Goal: Information Seeking & Learning: Learn about a topic

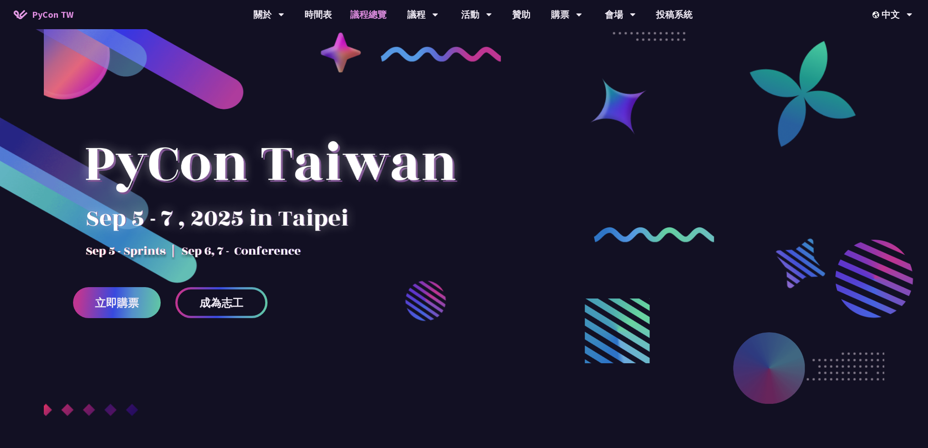
click at [379, 6] on link "議程總覽" at bounding box center [368, 14] width 55 height 29
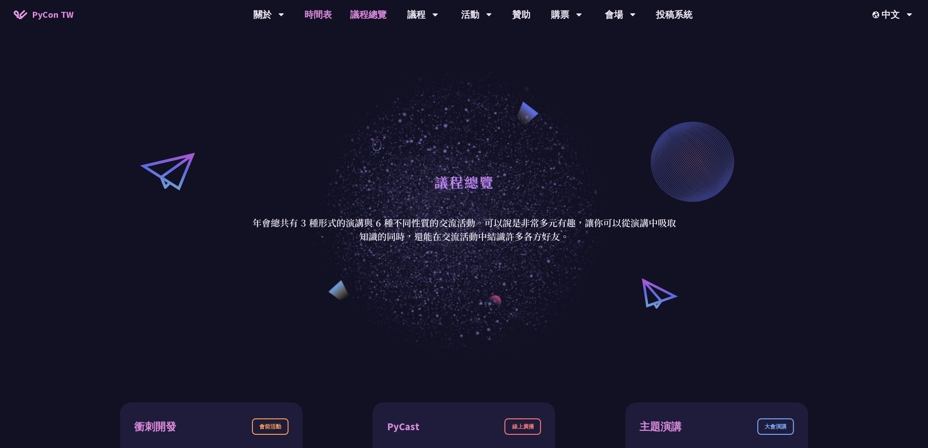
click at [313, 23] on link "時間表" at bounding box center [318, 14] width 46 height 29
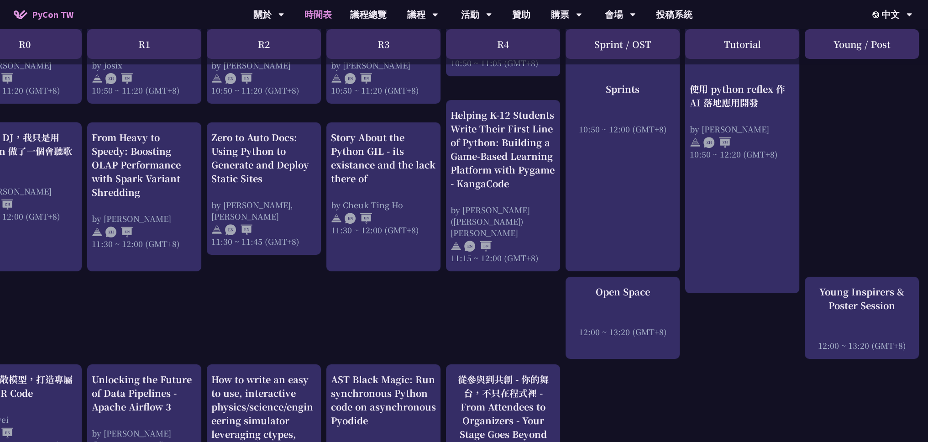
scroll to position [502, 0]
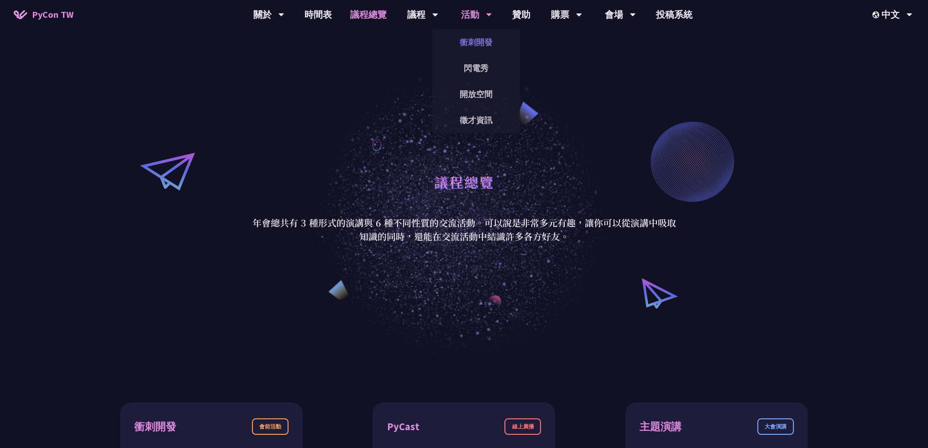
click at [467, 43] on link "衝刺開發" at bounding box center [476, 41] width 88 height 21
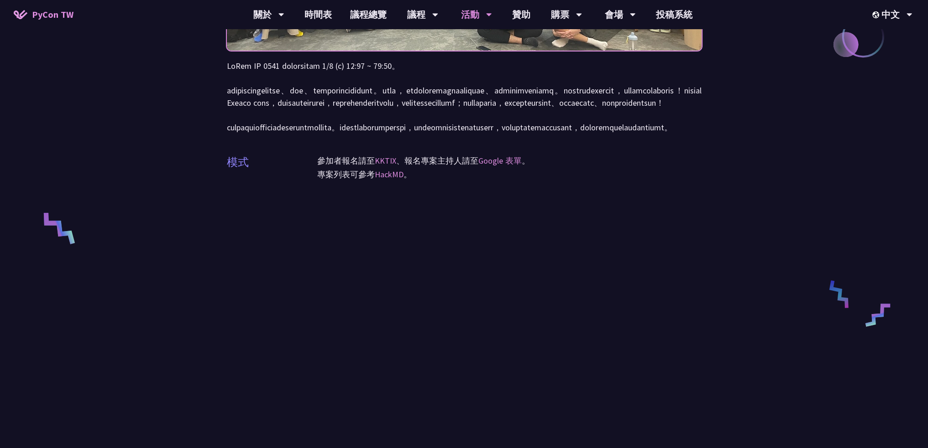
scroll to position [228, 0]
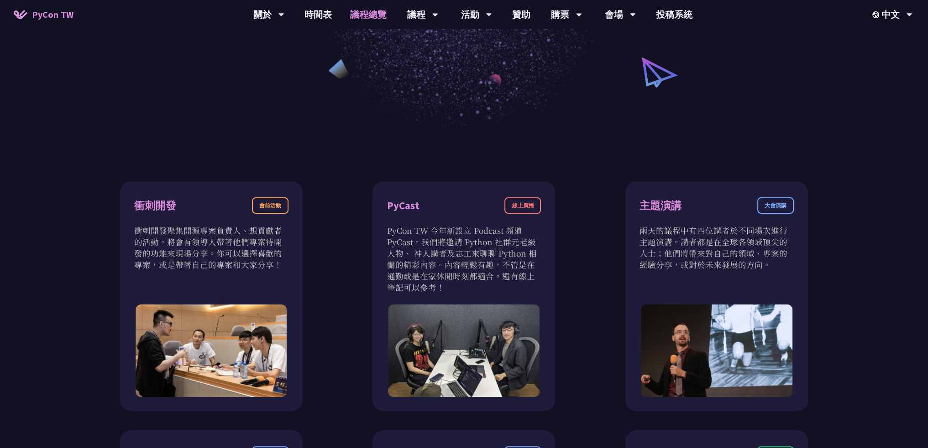
scroll to position [228, 0]
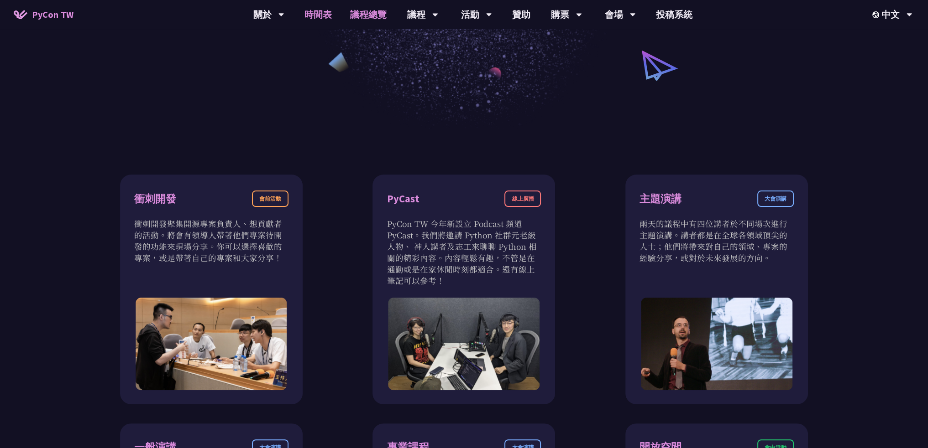
click at [327, 13] on link "時間表" at bounding box center [318, 14] width 46 height 29
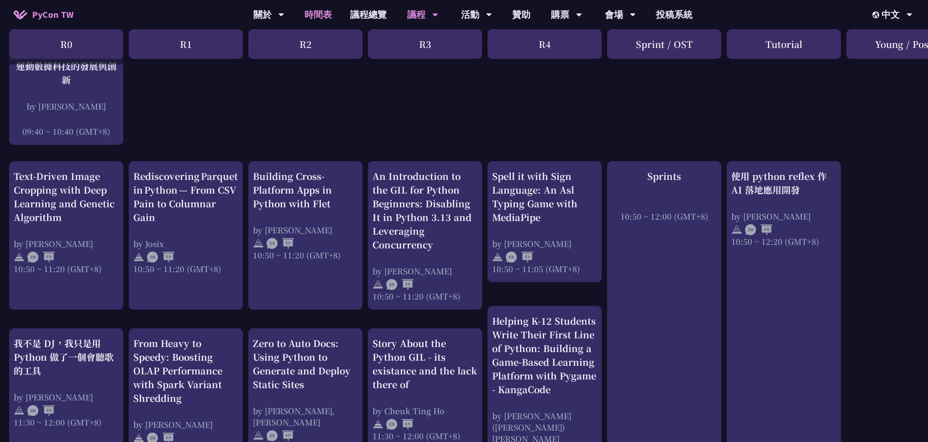
scroll to position [274, 0]
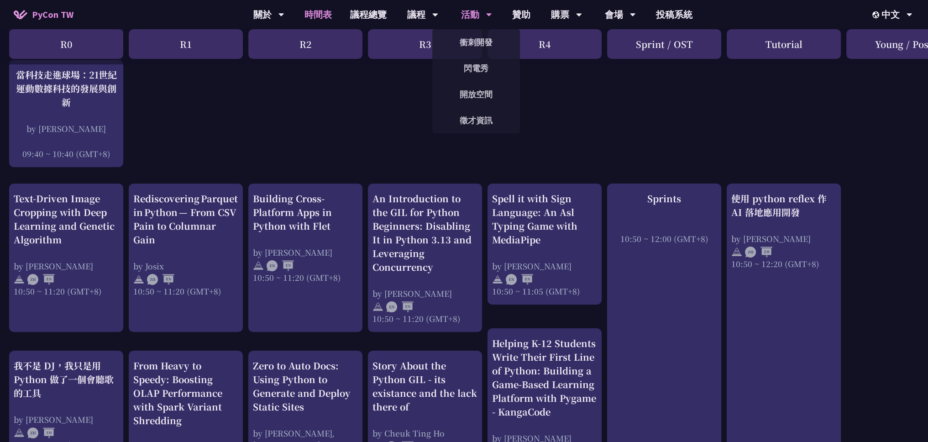
click at [284, 8] on div "活動" at bounding box center [268, 14] width 31 height 29
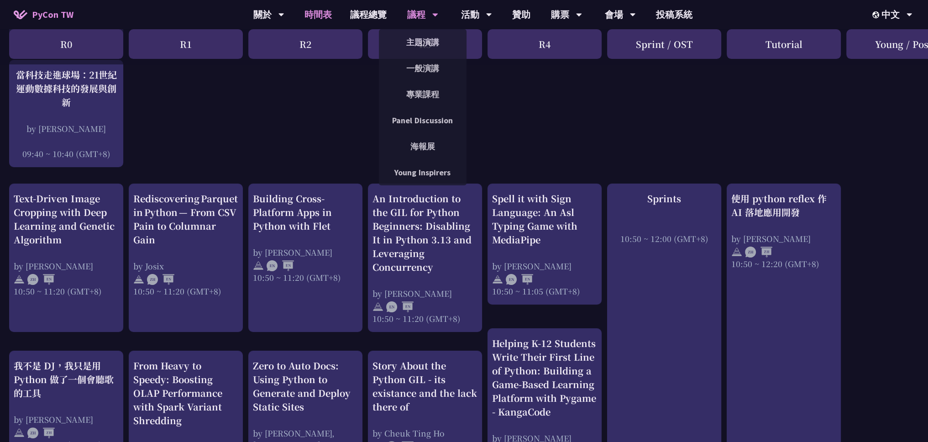
click at [284, 16] on div "議程" at bounding box center [268, 14] width 31 height 29
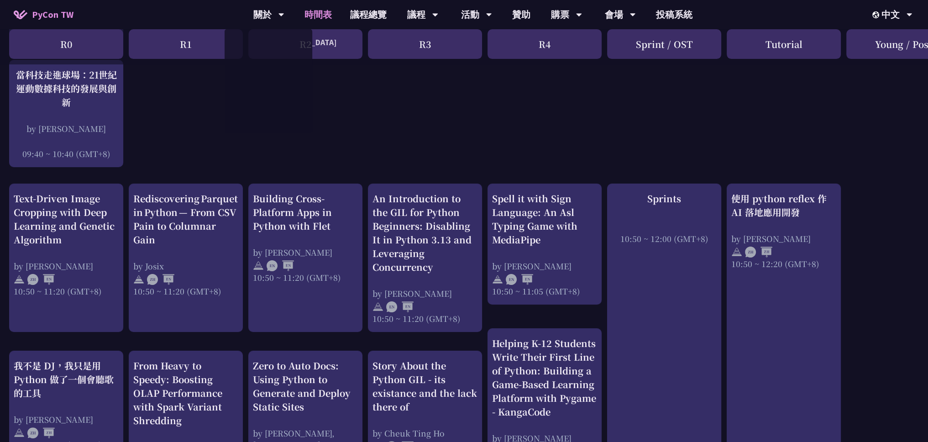
click at [55, 18] on span "PyCon TW" at bounding box center [53, 15] width 42 height 14
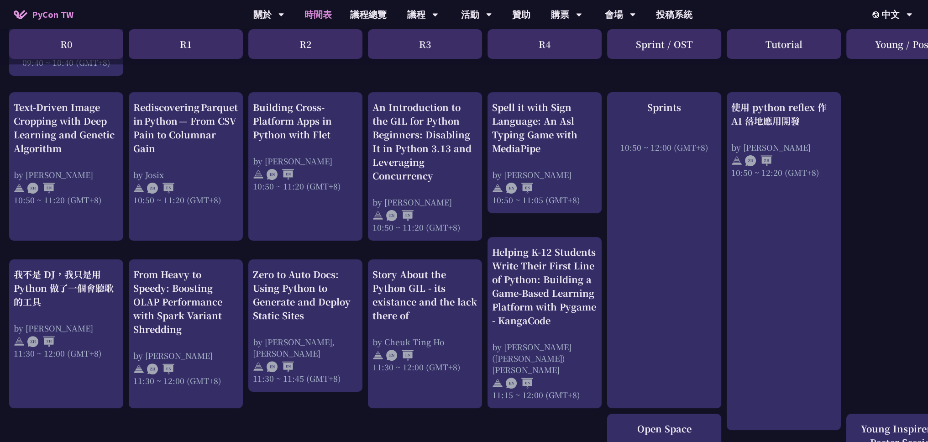
scroll to position [365, 0]
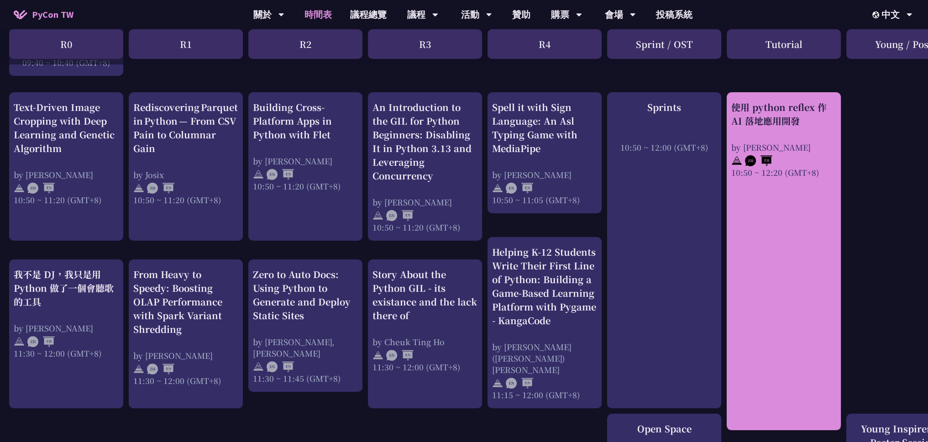
click at [803, 118] on div "使用 python reflex 作 AI 落地應用開發" at bounding box center [783, 113] width 105 height 27
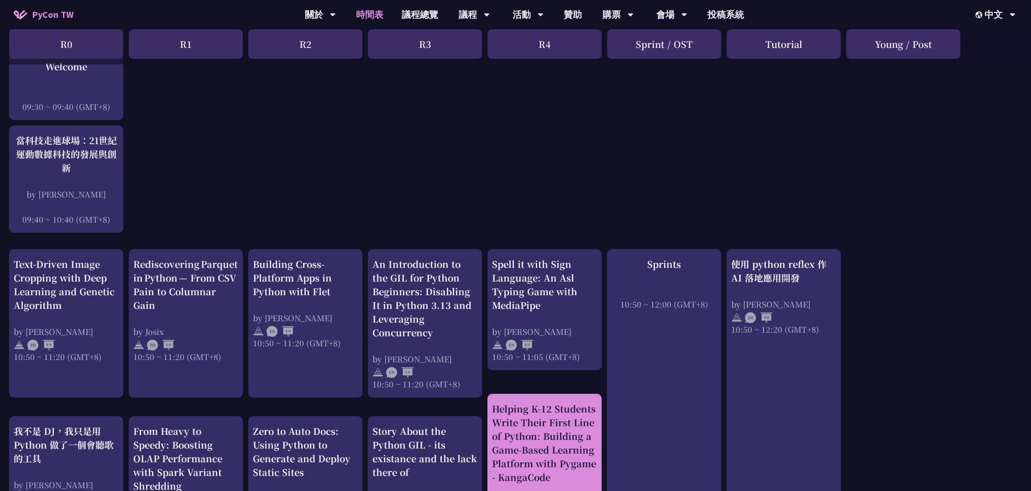
scroll to position [208, 0]
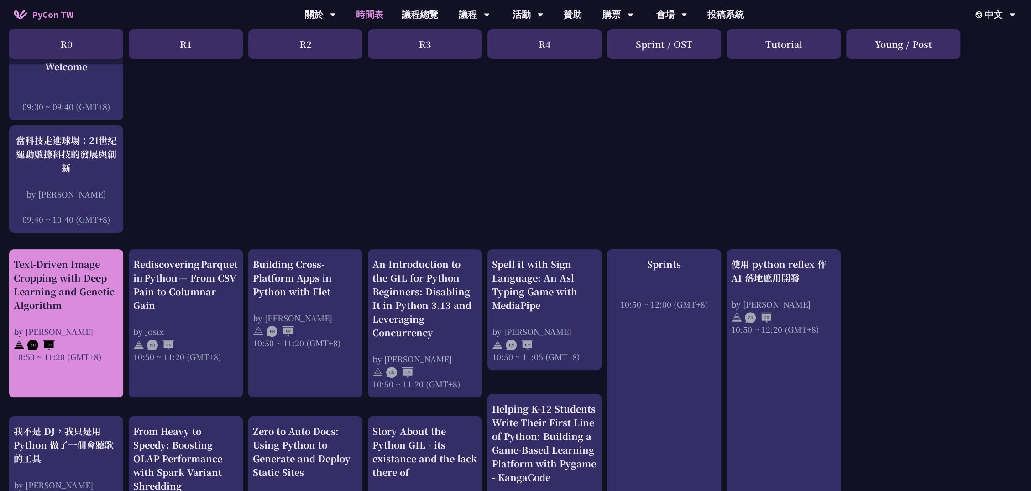
click at [63, 272] on div "Text-Driven Image Cropping with Deep Learning and Genetic Algorithm" at bounding box center [66, 284] width 105 height 55
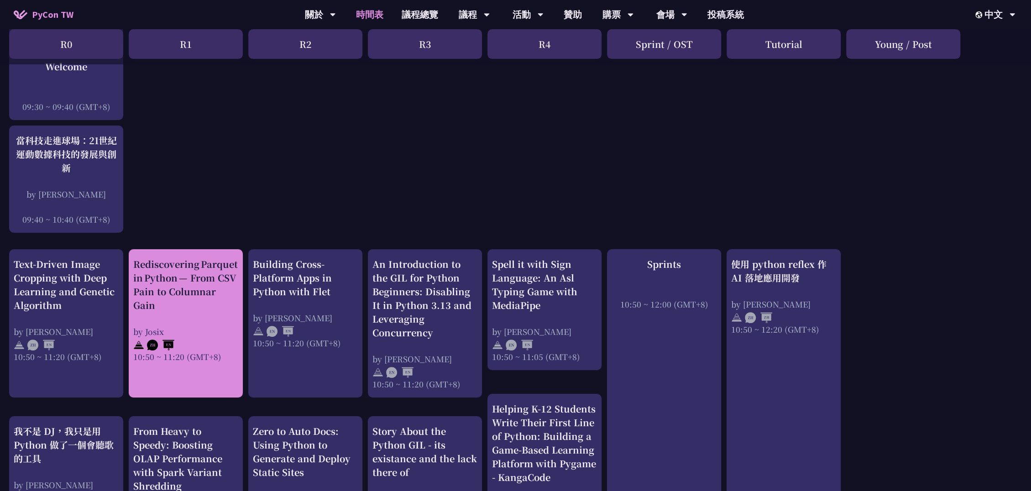
click at [159, 283] on div "Rediscovering Parquet in Python — From CSV Pain to Columnar Gain" at bounding box center [185, 284] width 105 height 55
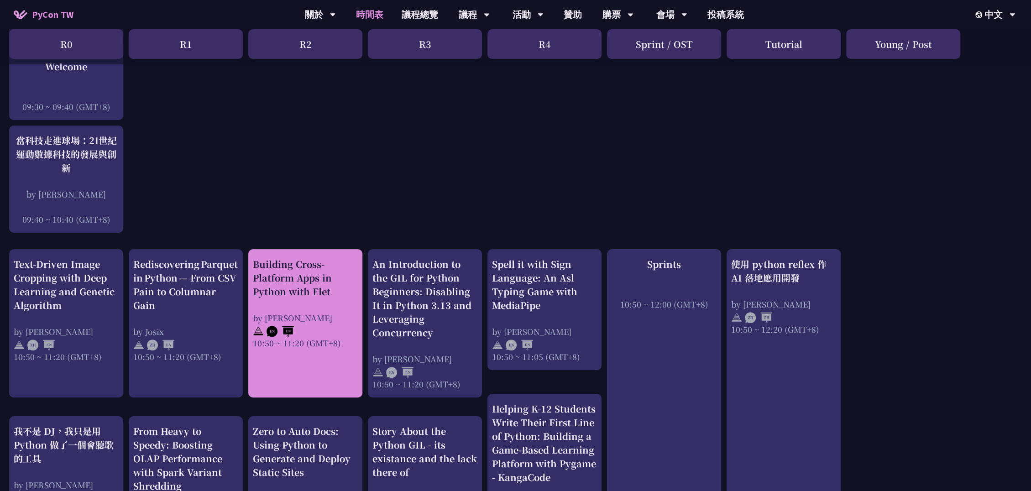
click at [277, 263] on div "Building Cross-Platform Apps in Python with Flet" at bounding box center [305, 277] width 105 height 41
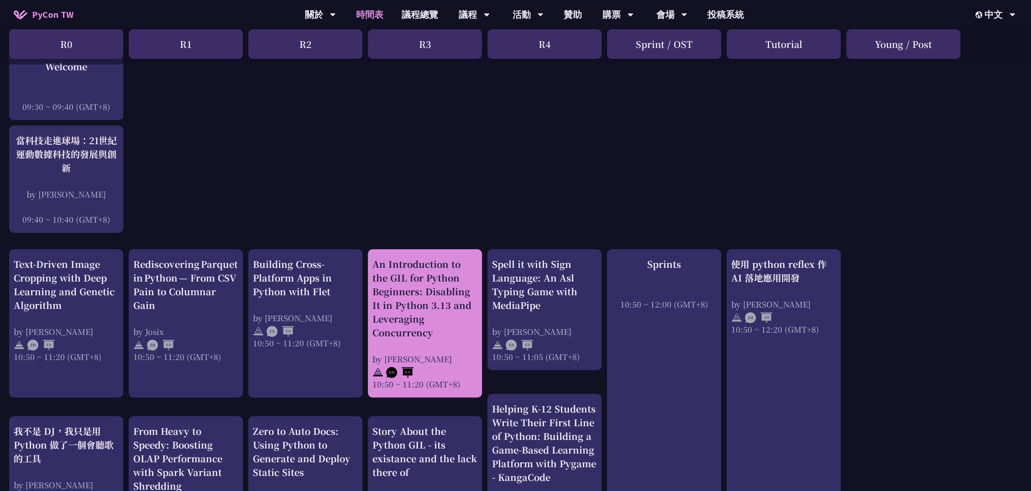
click at [390, 261] on div "An Introduction to the GIL for Python Beginners: Disabling It in Python 3.13 an…" at bounding box center [424, 298] width 105 height 82
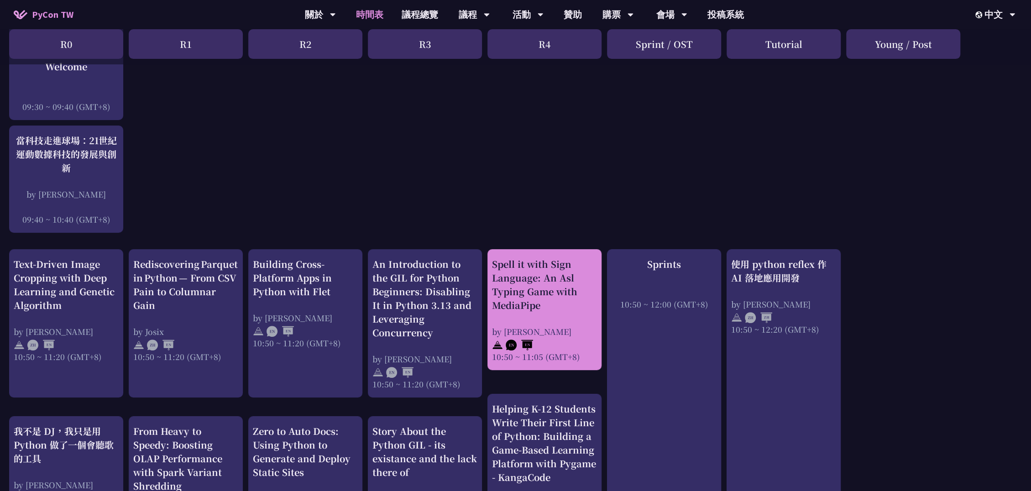
click at [516, 270] on div "Spell it with Sign Language: An Asl Typing Game with MediaPipe" at bounding box center [544, 284] width 105 height 55
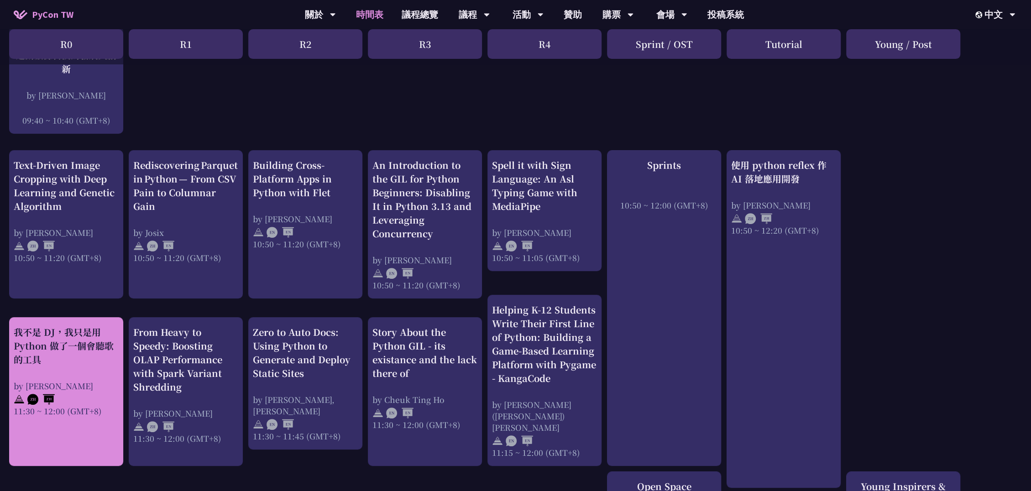
scroll to position [360, 0]
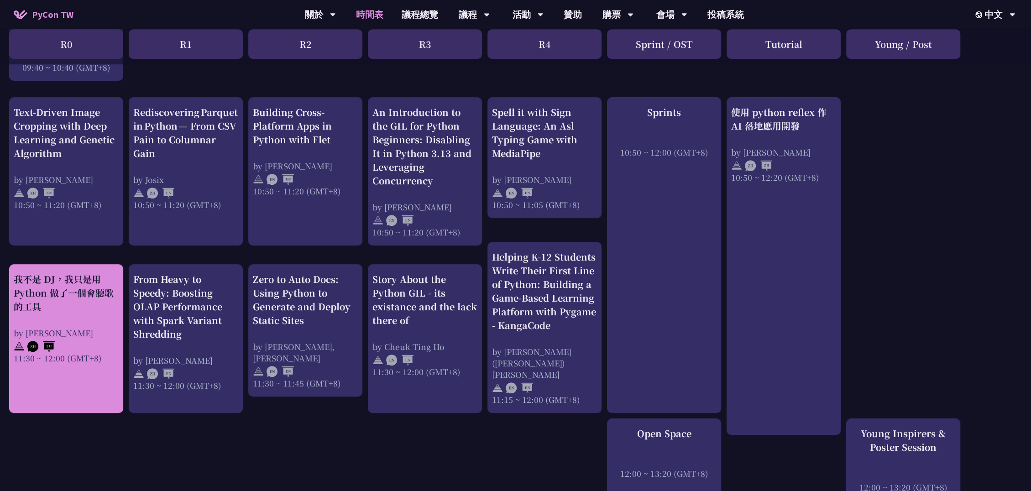
click at [66, 308] on div "我不是 DJ，我只是用 Python 做了一個會聽歌的工具" at bounding box center [66, 292] width 105 height 41
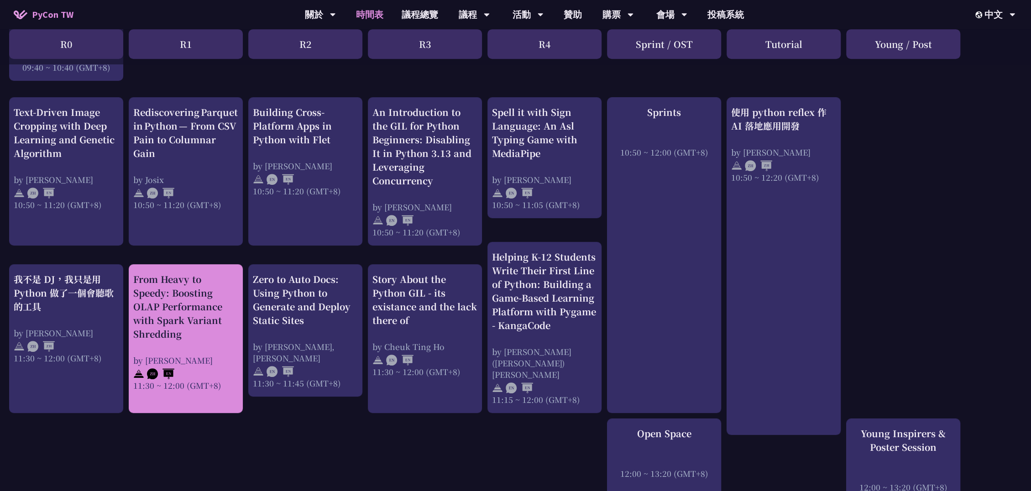
click at [174, 316] on div "From Heavy to Speedy: Boosting OLAP Performance with Spark Variant Shredding" at bounding box center [185, 306] width 105 height 68
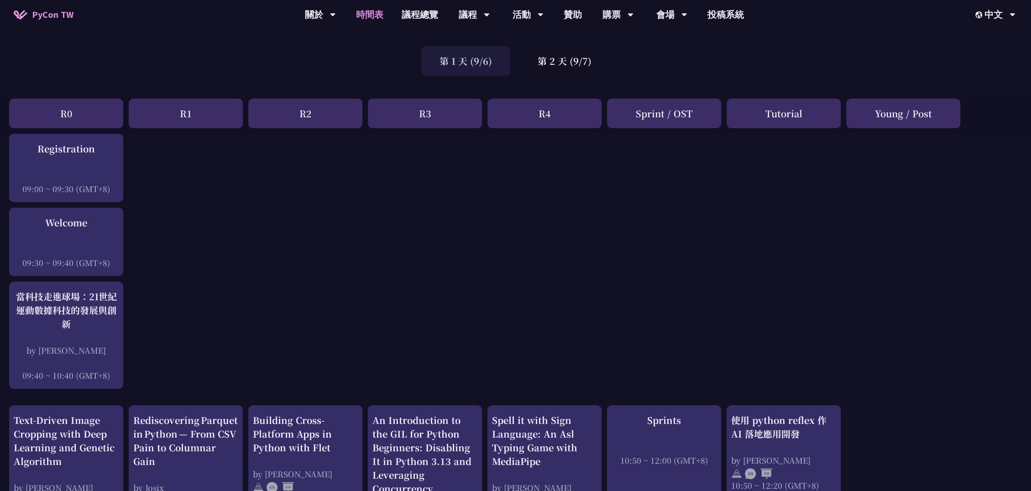
scroll to position [0, 0]
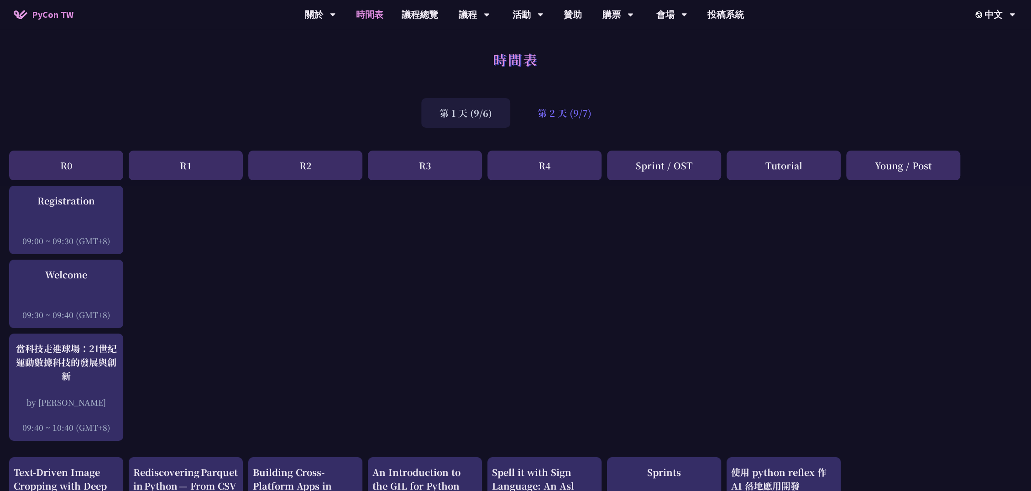
click at [567, 110] on div "第 2 天 (9/7)" at bounding box center [564, 113] width 90 height 30
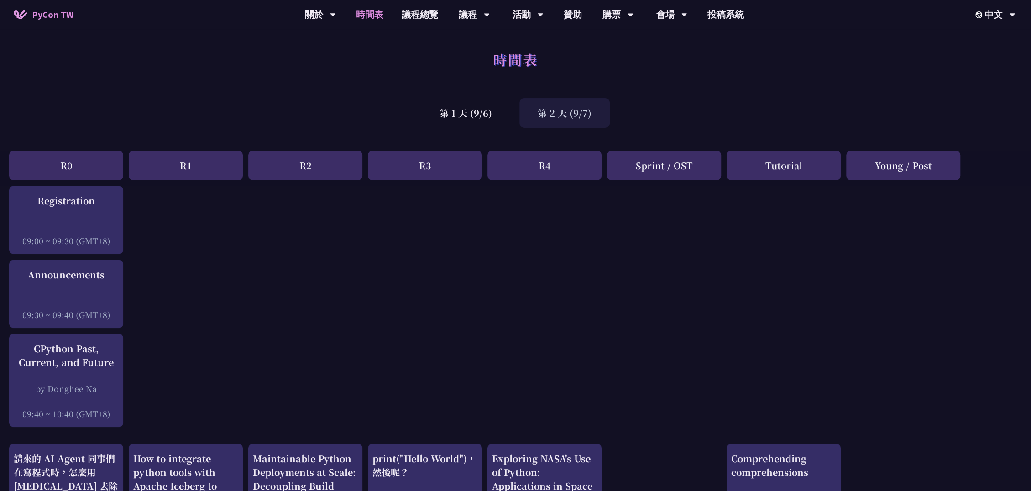
scroll to position [51, 0]
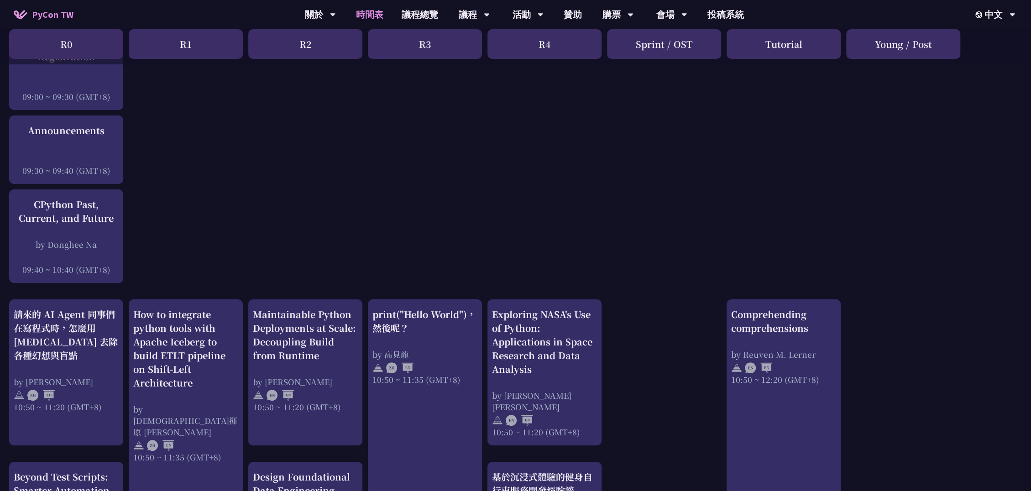
scroll to position [152, 0]
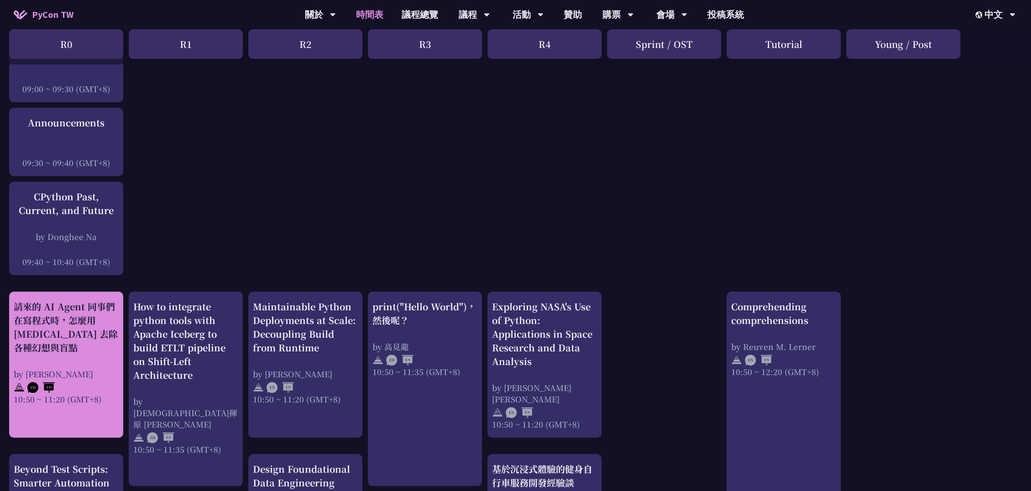
click at [70, 317] on div "請來的 AI Agent 同事們在寫程式時，怎麼用 pytest 去除各種幻想與盲點" at bounding box center [66, 327] width 105 height 55
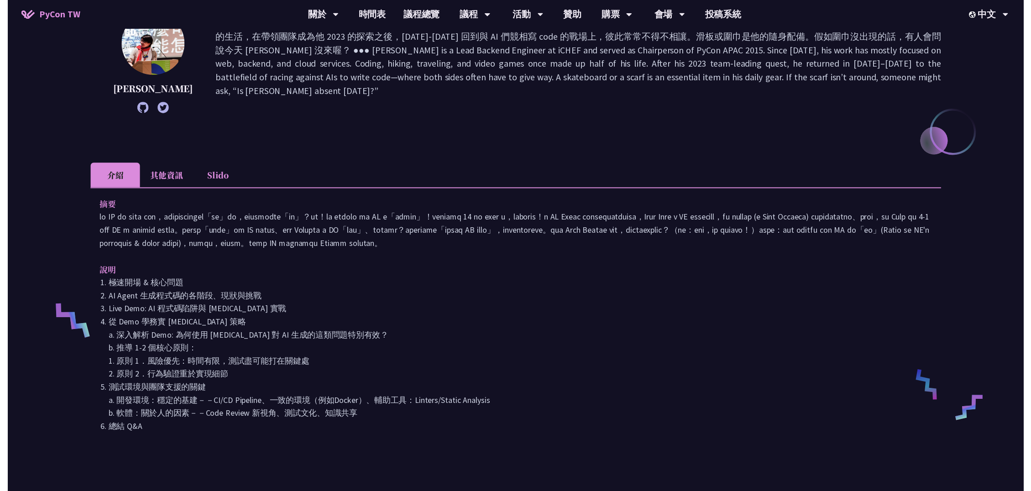
scroll to position [152, 0]
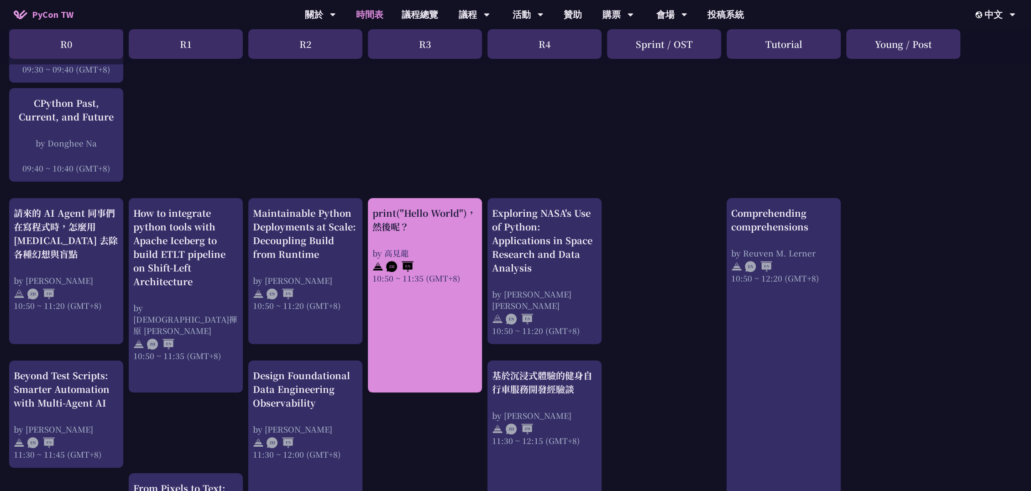
scroll to position [253, 0]
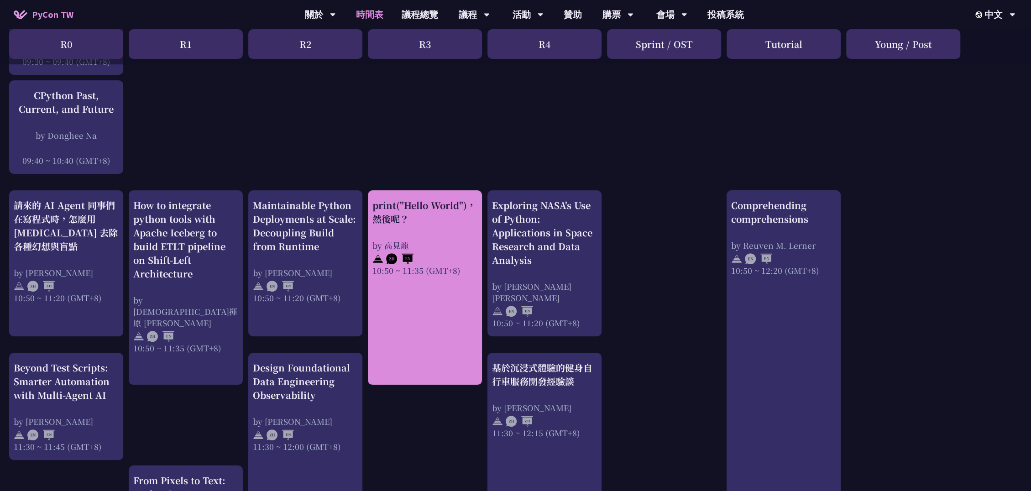
click at [434, 290] on div "print("Hello World")，然後呢？ by 高見龍 10:50 ~ 11:35 (GMT+8)" at bounding box center [425, 287] width 114 height 194
click at [429, 294] on div "print("Hello World")，然後呢？ by 高見龍 10:50 ~ 11:35 (GMT+8)" at bounding box center [425, 287] width 114 height 194
click at [409, 214] on div "print("Hello World")，然後呢？" at bounding box center [424, 211] width 105 height 27
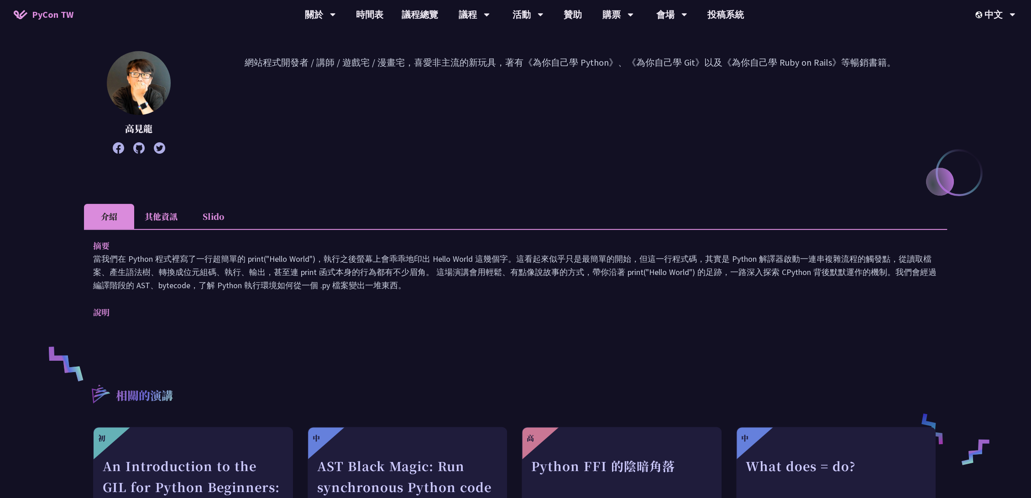
scroll to position [101, 0]
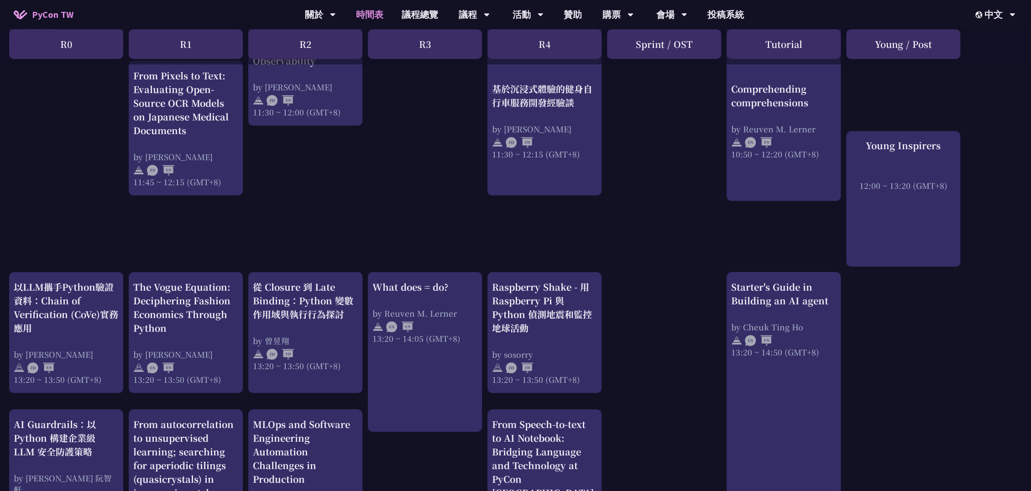
scroll to position [659, 0]
click at [927, 338] on div "print("Hello World")，然後呢？ by 高見龍 10:50 ~ 11:35 (GMT+8) What does = do? by Reuve…" at bounding box center [515, 239] width 1031 height 1425
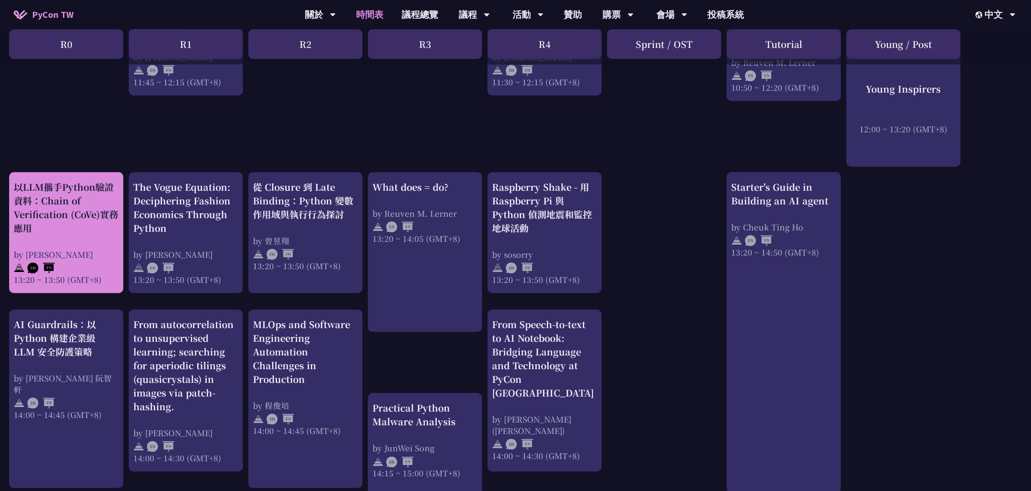
scroll to position [760, 0]
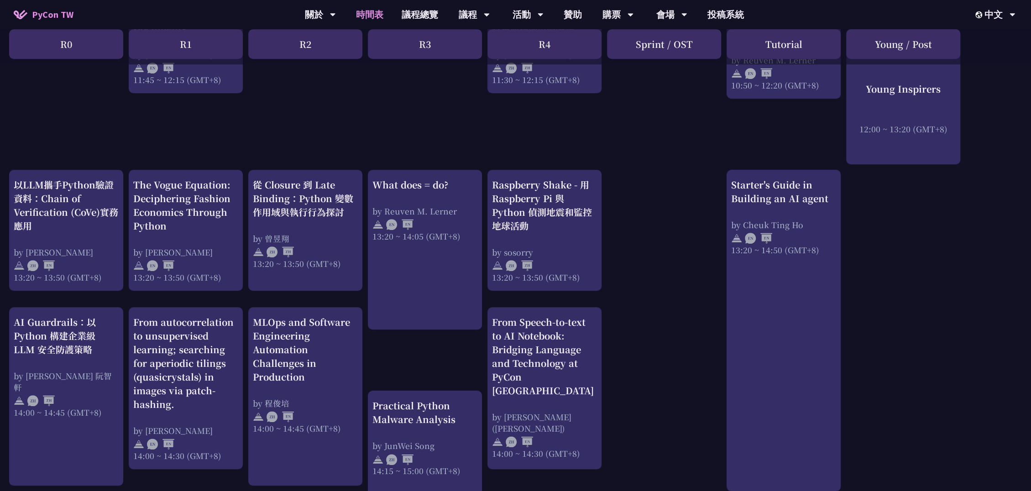
click at [927, 305] on div "print("Hello World")，然後呢？ by 高見龍 10:50 ~ 11:35 (GMT+8) What does = do? by Reuve…" at bounding box center [515, 138] width 1031 height 1425
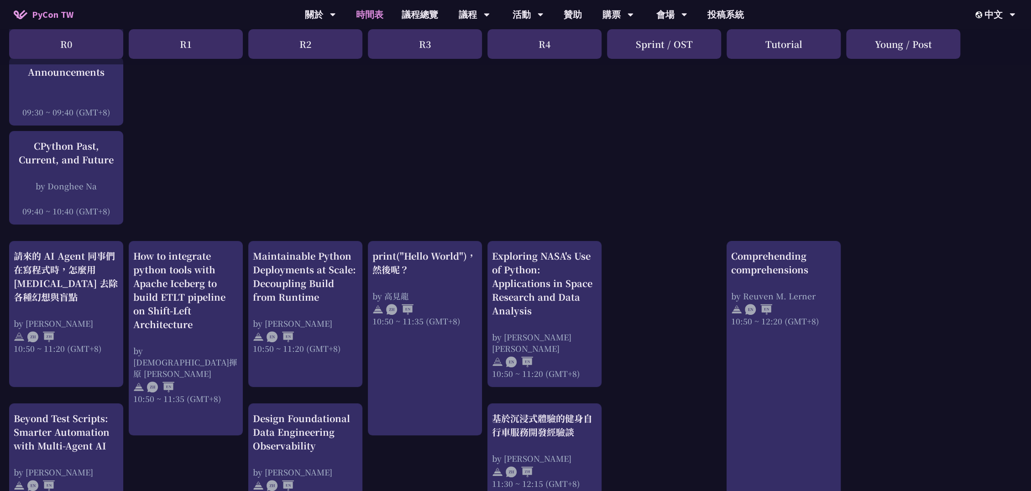
scroll to position [0, 0]
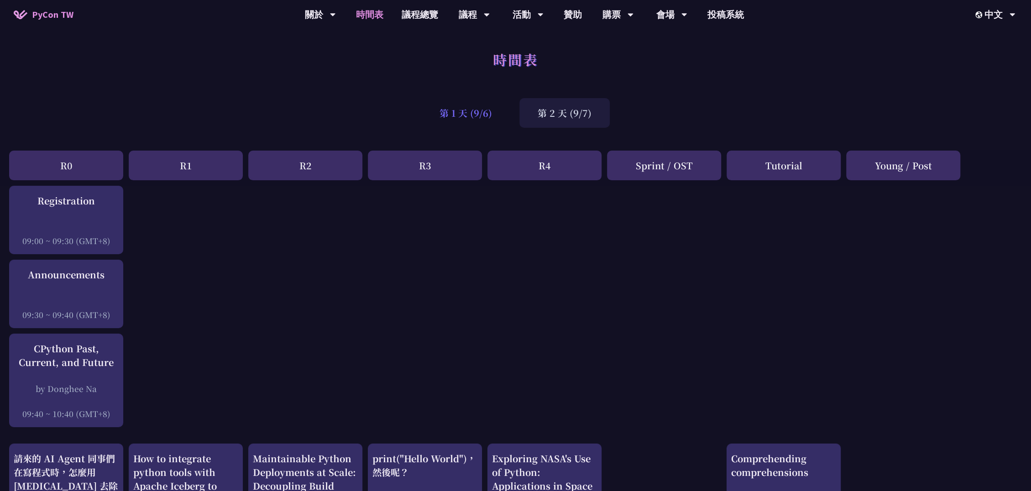
click at [476, 116] on div "第 1 天 (9/6)" at bounding box center [465, 113] width 89 height 30
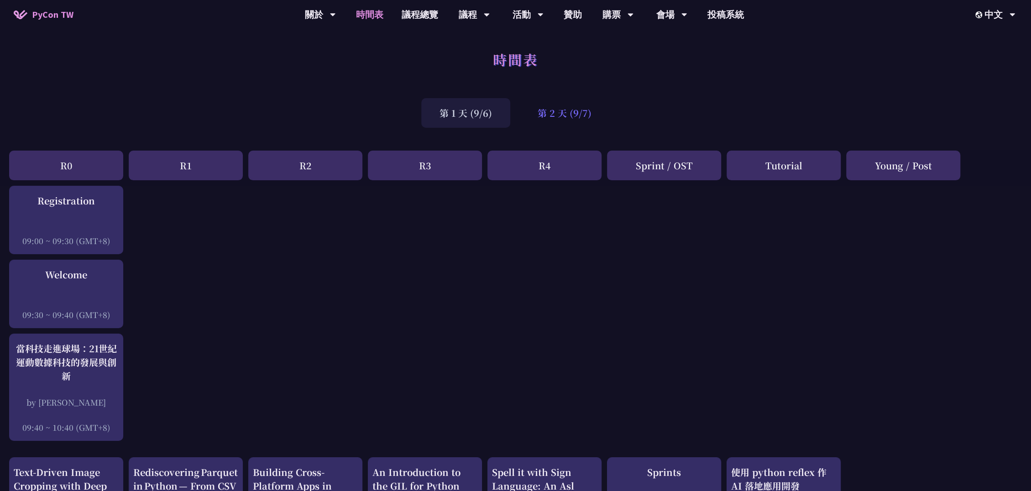
click at [565, 119] on div "第 2 天 (9/7)" at bounding box center [564, 113] width 90 height 30
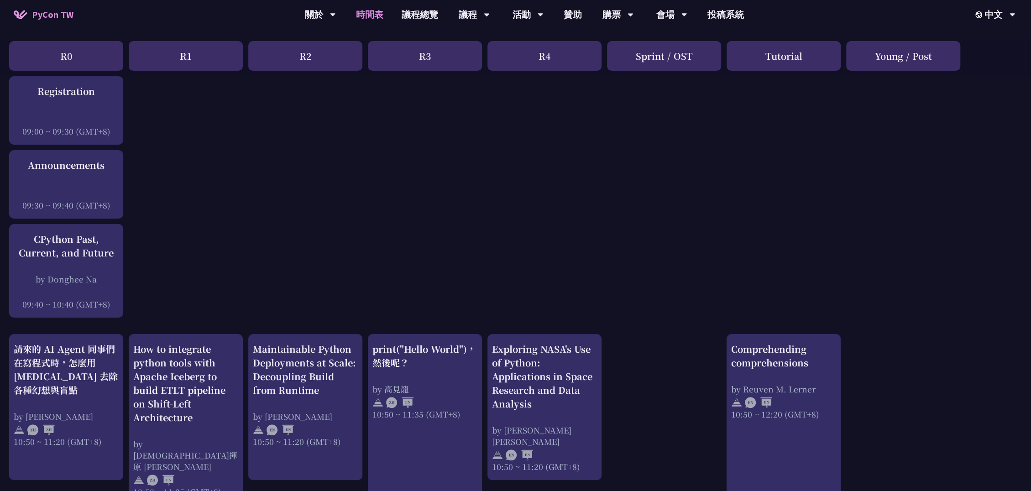
scroll to position [101, 0]
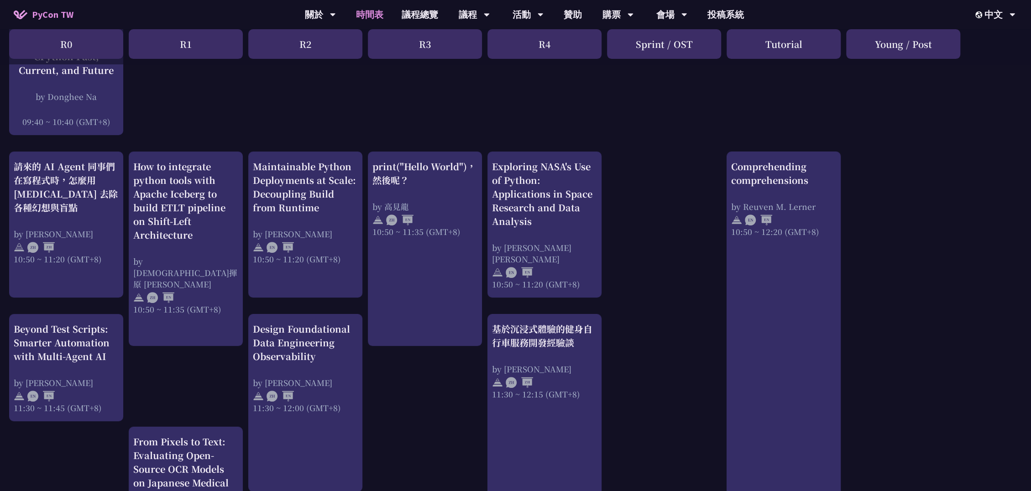
scroll to position [304, 0]
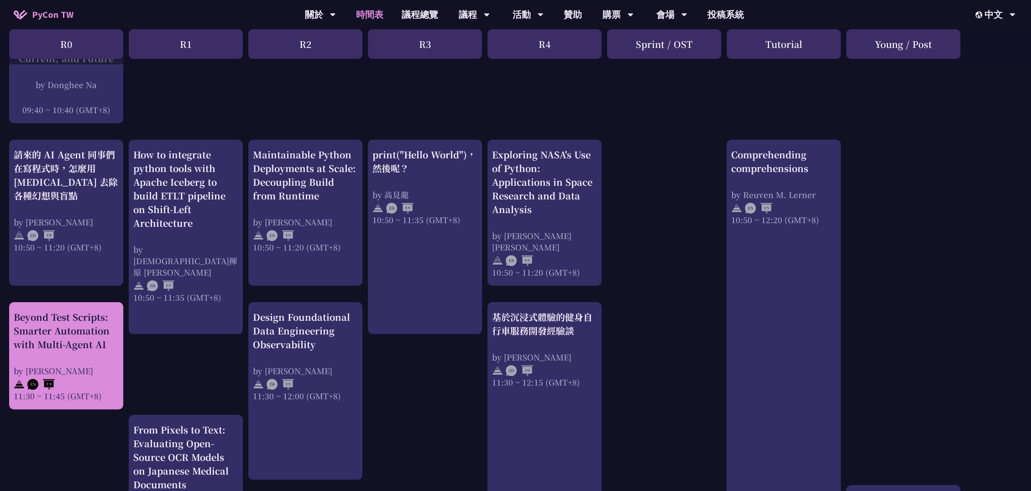
click at [44, 332] on div "Beyond Test Scripts: Smarter Automation with Multi-Agent AI" at bounding box center [66, 330] width 105 height 41
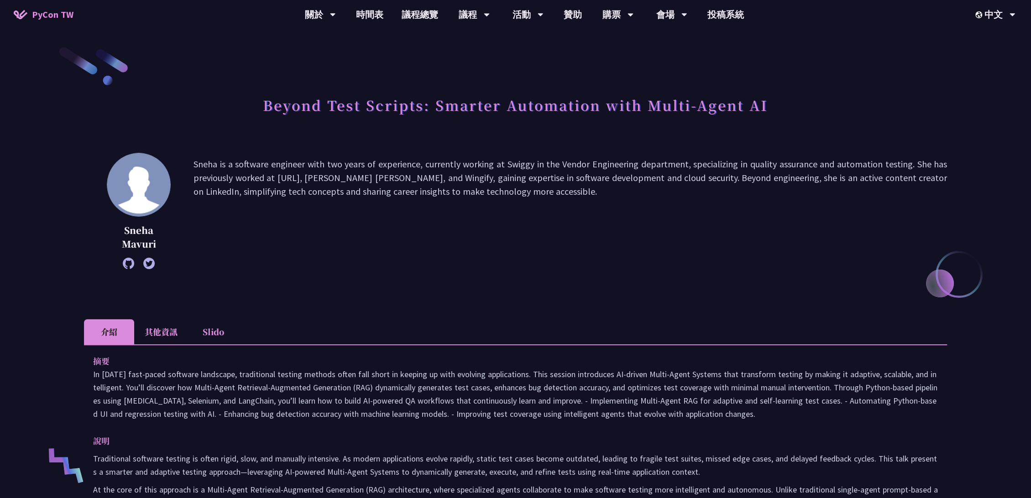
drag, startPoint x: 489, startPoint y: 110, endPoint x: 721, endPoint y: 193, distance: 246.1
click at [683, 228] on p "Sneha is a software engineer with two years of experience, currently working at…" at bounding box center [569, 210] width 753 height 107
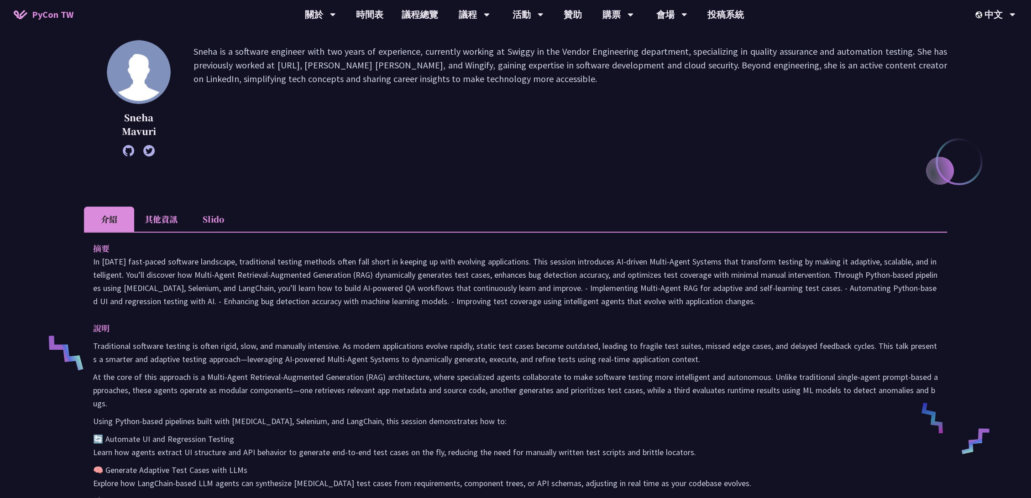
scroll to position [101, 0]
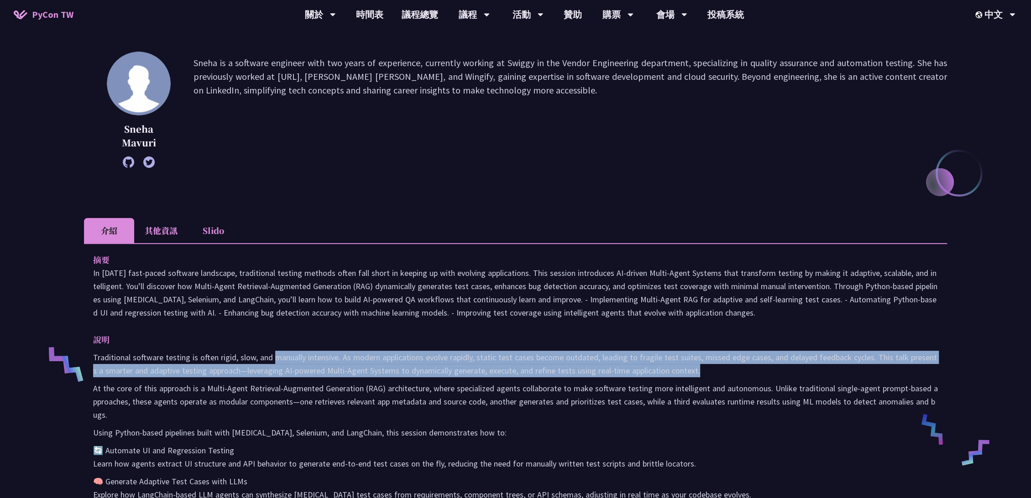
drag, startPoint x: 275, startPoint y: 354, endPoint x: 690, endPoint y: 371, distance: 415.6
click at [690, 371] on p "Traditional software testing is often rigid, slow, and manually intensive. As m…" at bounding box center [515, 364] width 845 height 26
click at [697, 375] on p "Traditional software testing is often rigid, slow, and manually intensive. As m…" at bounding box center [515, 364] width 845 height 26
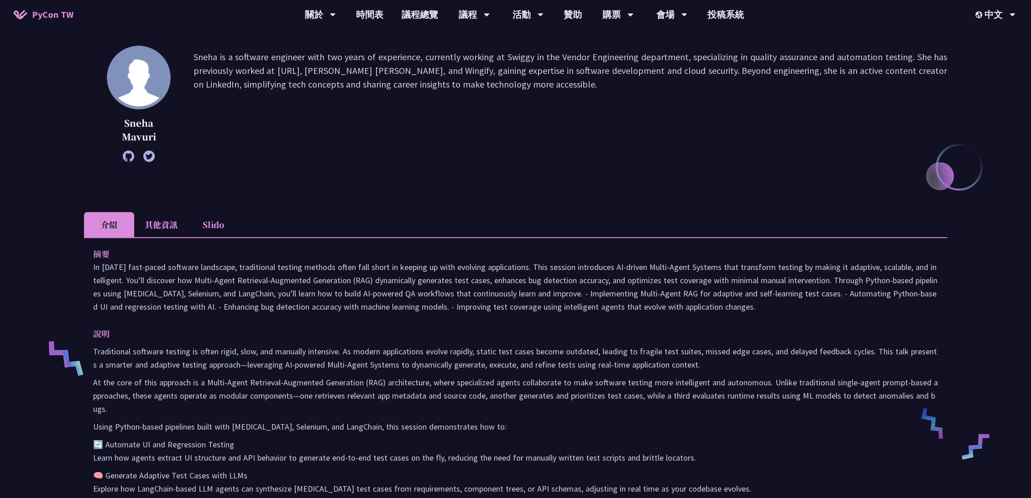
scroll to position [0, 0]
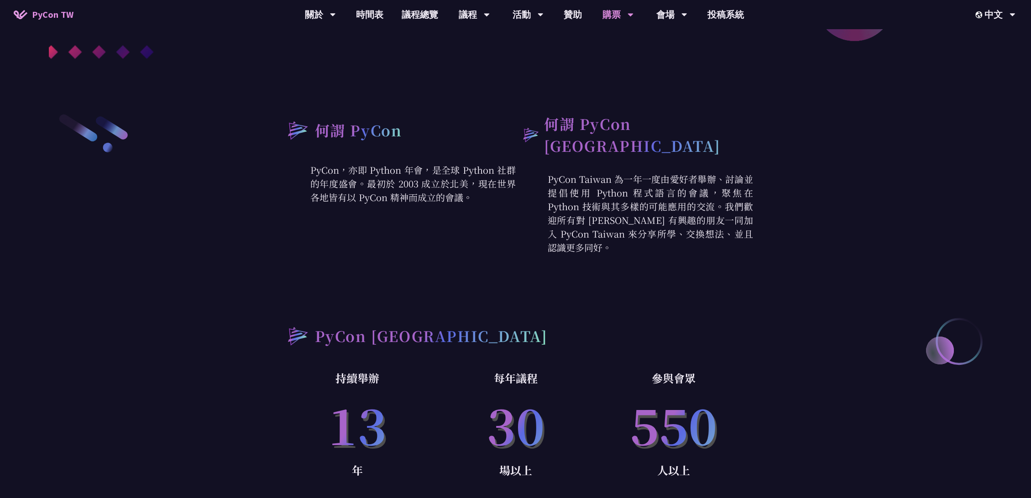
scroll to position [405, 0]
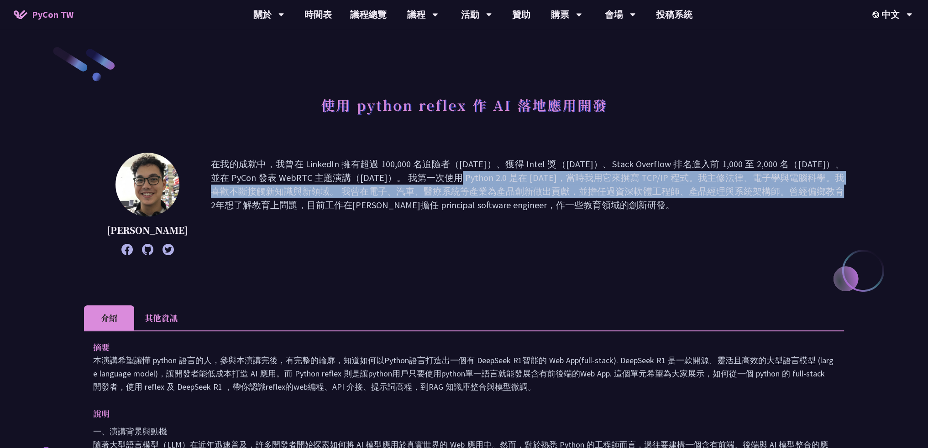
drag, startPoint x: 639, startPoint y: 188, endPoint x: 316, endPoint y: 176, distance: 323.3
click at [316, 176] on p "在我的成就中，我曾在 LinkedIn 擁有超過 100,000 名追隨者（2017 年）、獲得 Intel 獎（2018 年）、Stack Overflow…" at bounding box center [527, 204] width 633 height 94
click at [569, 198] on p "在我的成就中，我曾在 LinkedIn 擁有超過 100,000 名追隨者（2017 年）、獲得 Intel 獎（2018 年）、Stack Overflow…" at bounding box center [527, 204] width 633 height 94
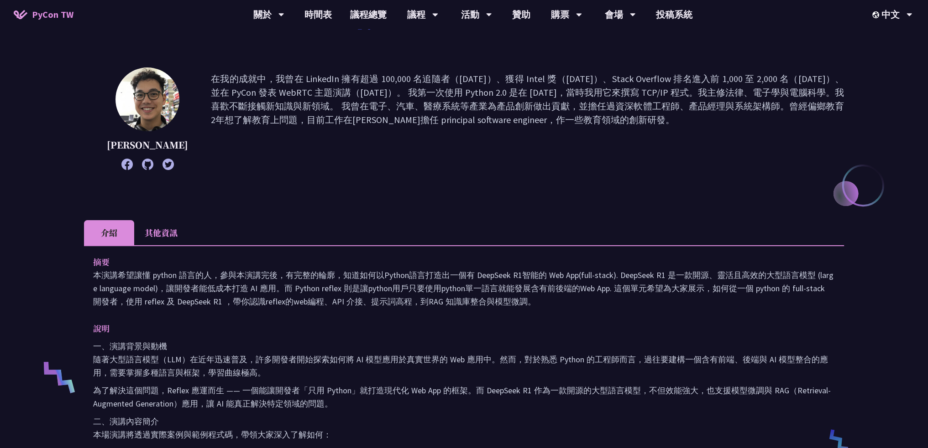
scroll to position [91, 0]
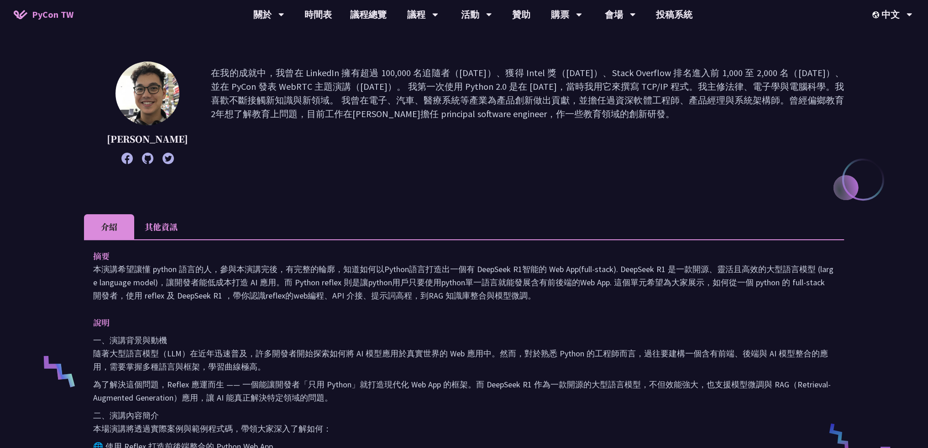
drag, startPoint x: 476, startPoint y: 270, endPoint x: 532, endPoint y: 296, distance: 60.8
click at [532, 296] on p "本演講希望讓懂 python 語言的人，參與本演講完後，有完整的輪廓，知道如何以Python語言打造出一個有 DeepSeek R1智能的 Web App(f…" at bounding box center [463, 283] width 741 height 40
click at [538, 301] on p "本演講希望讓懂 python 語言的人，參與本演講完後，有完整的輪廓，知道如何以Python語言打造出一個有 DeepSeek R1智能的 Web App(f…" at bounding box center [463, 283] width 741 height 40
drag, startPoint x: 538, startPoint y: 301, endPoint x: 68, endPoint y: 260, distance: 472.6
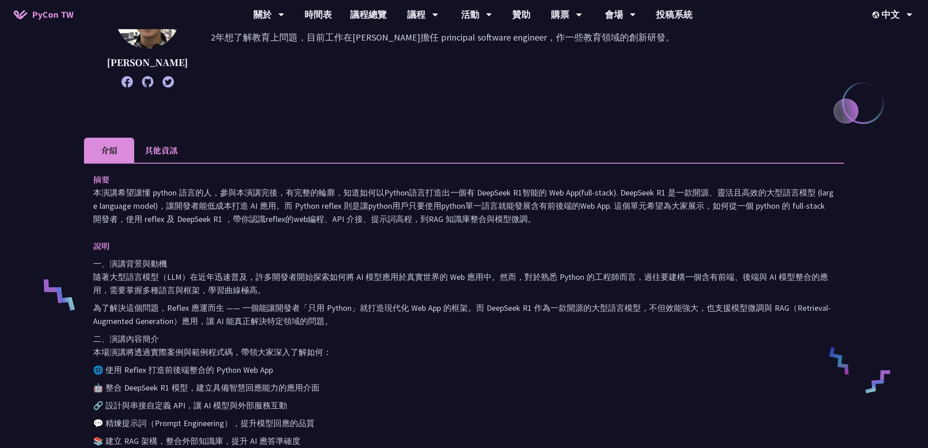
scroll to position [183, 0]
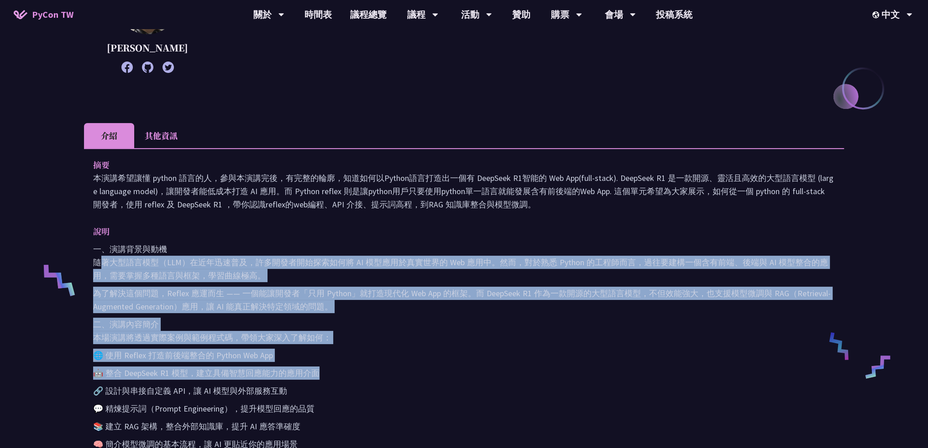
drag, startPoint x: 88, startPoint y: 268, endPoint x: 333, endPoint y: 365, distance: 263.6
click at [333, 365] on div "摘要 本演講希望讓懂 python 語言的人，參與本演講完後，有完整的輪廓，知道如何以Python語言打造出一個有 DeepSeek R1智能的 Web Ap…" at bounding box center [464, 395] width 760 height 495
click at [391, 323] on p "二、演講內容簡介 本場演講將透過實際案例與範例程式碼，帶領大家深入了解如何：" at bounding box center [463, 331] width 741 height 26
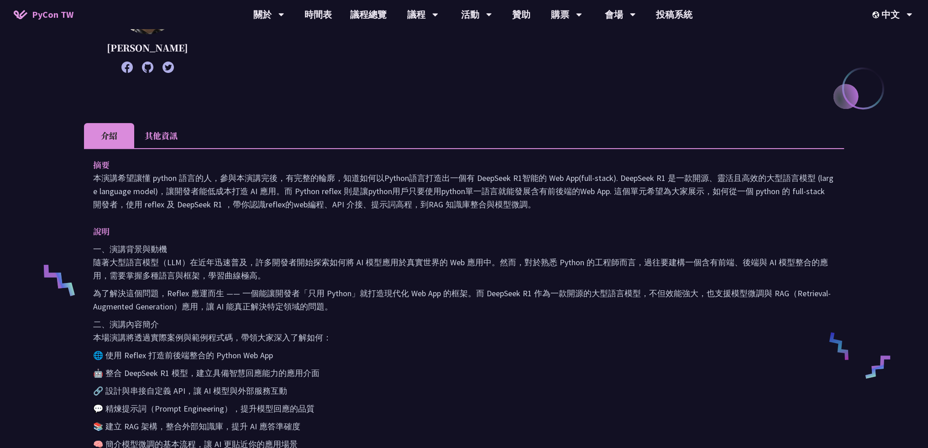
scroll to position [228, 0]
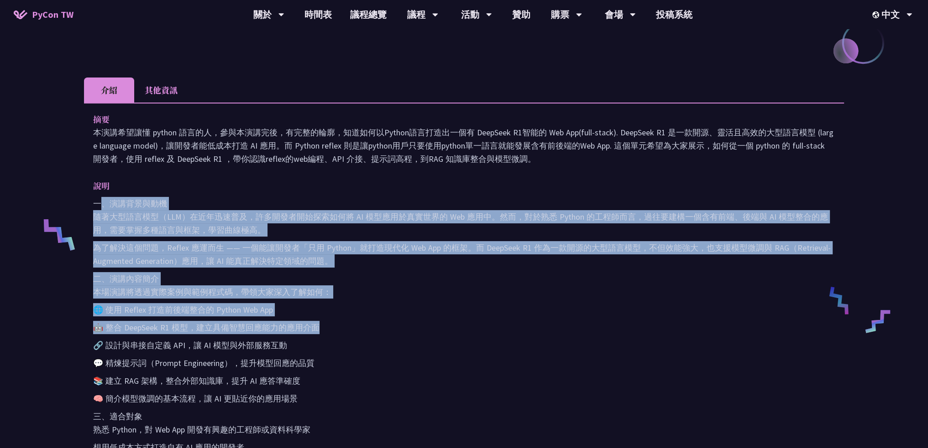
drag, startPoint x: 355, startPoint y: 328, endPoint x: 104, endPoint y: 203, distance: 280.6
click at [104, 203] on div "一、演講背景與動機 隨著大型語言模型（LLM）在近年迅速普及，許多開發者開始探索如何將 AI 模型應用於真實世界的 Web 應用中。然而，對於熟悉 Pytho…" at bounding box center [463, 385] width 741 height 377
click at [399, 259] on p "為了解決這個問題，Reflex 應運而生 —— 一個能讓開發者「只用 Python」就打造現代化 Web App 的框架。而 DeepSeek R1 作為一款…" at bounding box center [463, 254] width 741 height 26
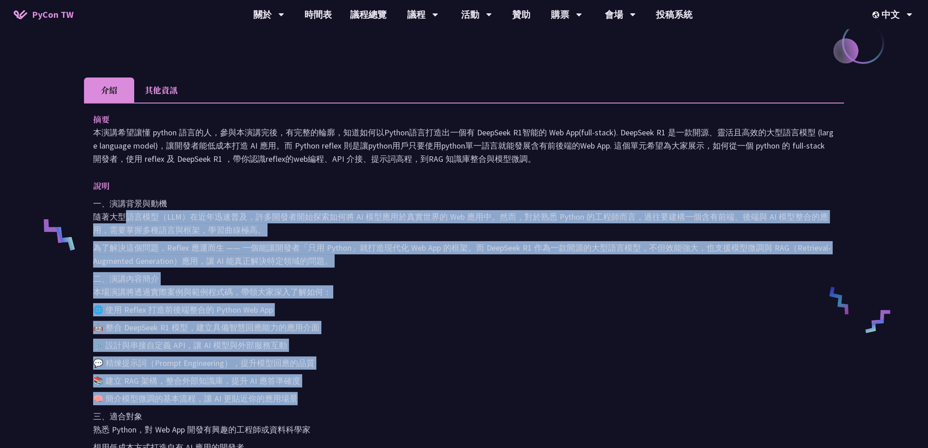
drag, startPoint x: 318, startPoint y: 405, endPoint x: 118, endPoint y: 215, distance: 275.3
click at [118, 215] on div "一、演講背景與動機 隨著大型語言模型（LLM）在近年迅速普及，許多開發者開始探索如何將 AI 模型應用於真實世界的 Web 應用中。然而，對於熟悉 Pytho…" at bounding box center [463, 385] width 741 height 377
click at [412, 287] on p "二、演講內容簡介 本場演講將透過實際案例與範例程式碼，帶領大家深入了解如何：" at bounding box center [463, 285] width 741 height 26
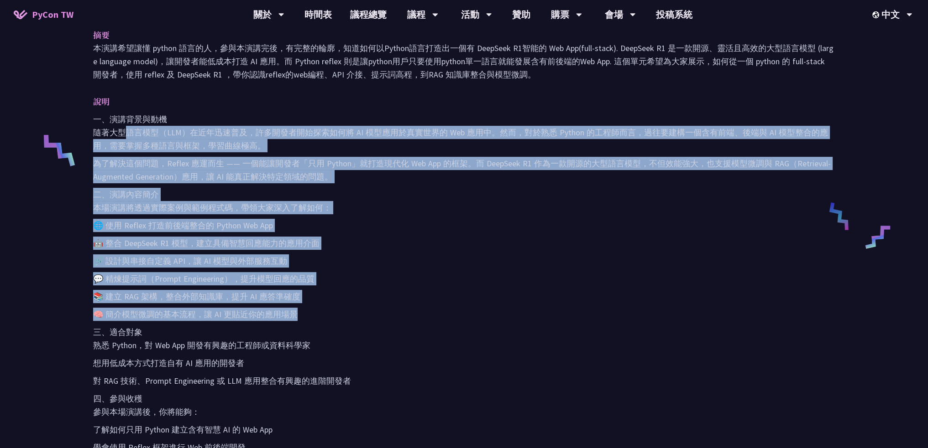
scroll to position [319, 0]
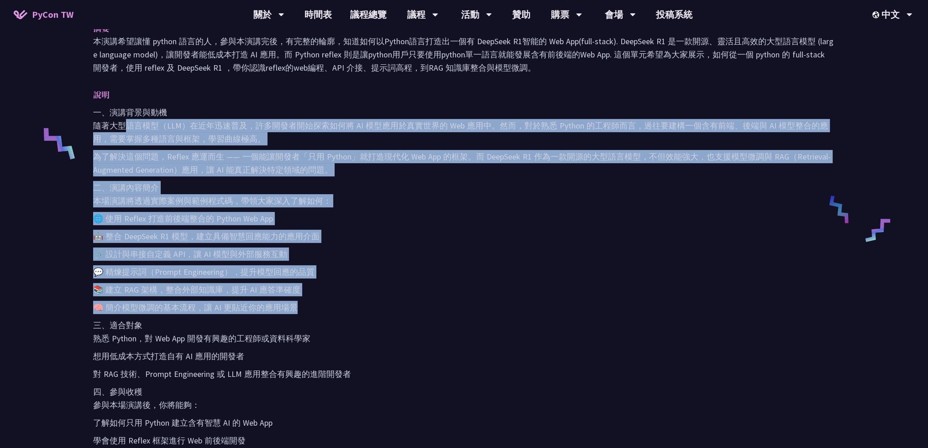
click at [412, 287] on p "📚 建立 RAG 架構，整合外部知識庫，提升 AI 應答準確度" at bounding box center [463, 289] width 741 height 13
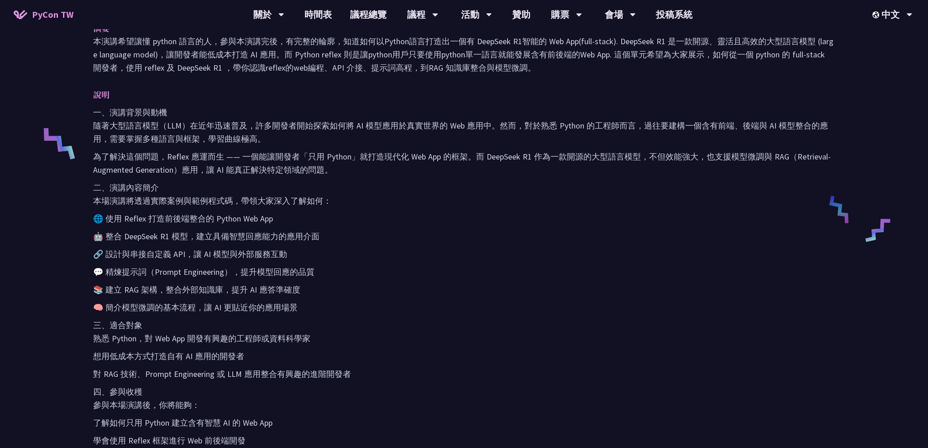
drag, startPoint x: 391, startPoint y: 321, endPoint x: 386, endPoint y: 334, distance: 13.9
click at [391, 321] on p "三、適合對象 熟悉 Python，對 Web App 開發有興趣的工程師或資料科學家" at bounding box center [463, 332] width 741 height 26
click at [363, 375] on p "對 RAG 技術、Prompt Engineering 或 LLM 應用整合有興趣的進階開發者" at bounding box center [463, 374] width 741 height 13
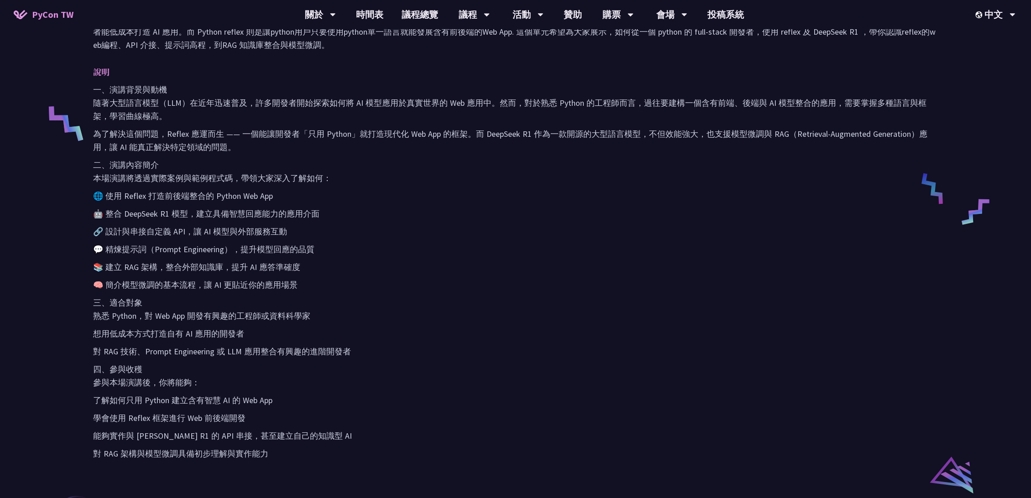
scroll to position [355, 0]
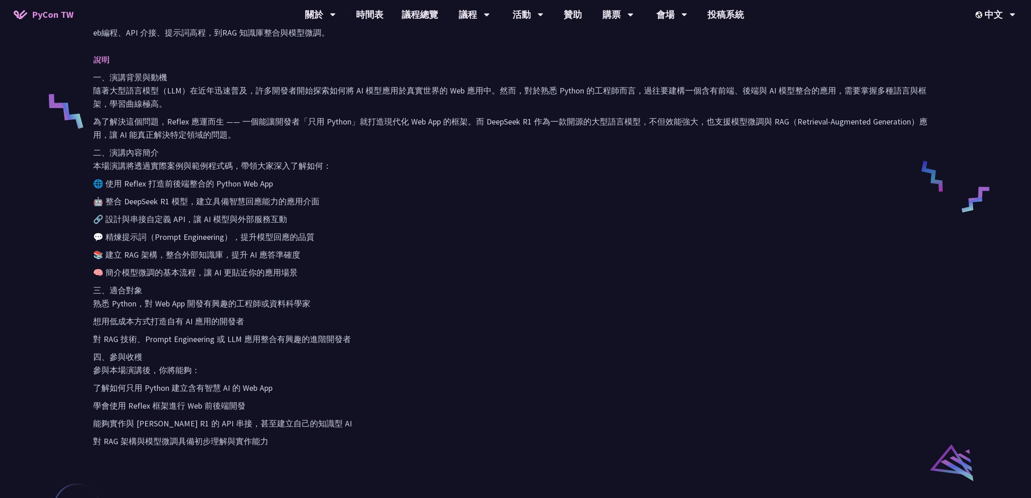
drag, startPoint x: 85, startPoint y: 246, endPoint x: 268, endPoint y: 446, distance: 270.6
click at [268, 446] on div "摘要 本演講希望讓懂 python 語言的人，參與本演講完後，有完整的輪廓，知道如何以Python語言打造出一個有 DeepSeek R1智能的 Web Ap…" at bounding box center [515, 223] width 863 height 495
copy div "摘要 本演講希望讓懂 python 語言的人，參與本演講完後，有完整的輪廓，知道如何以Python語言打造出一個有 DeepSeek R1智能的 Web Ap…"
click at [515, 210] on div "一、演講背景與動機 隨著大型語言模型（LLM）在近年迅速普及，許多開發者開始探索如何將 AI 模型應用於真實世界的 Web 應用中。然而，對於熟悉 Pytho…" at bounding box center [515, 259] width 845 height 377
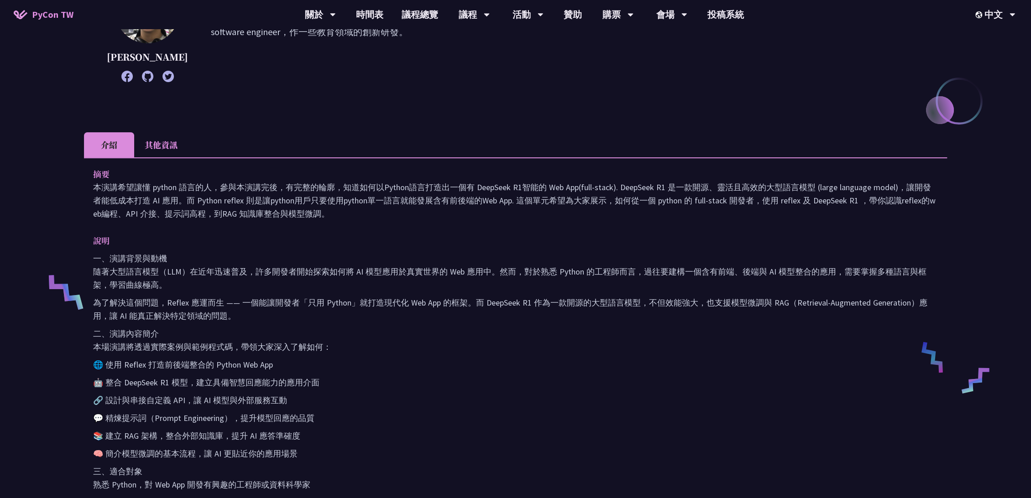
scroll to position [0, 0]
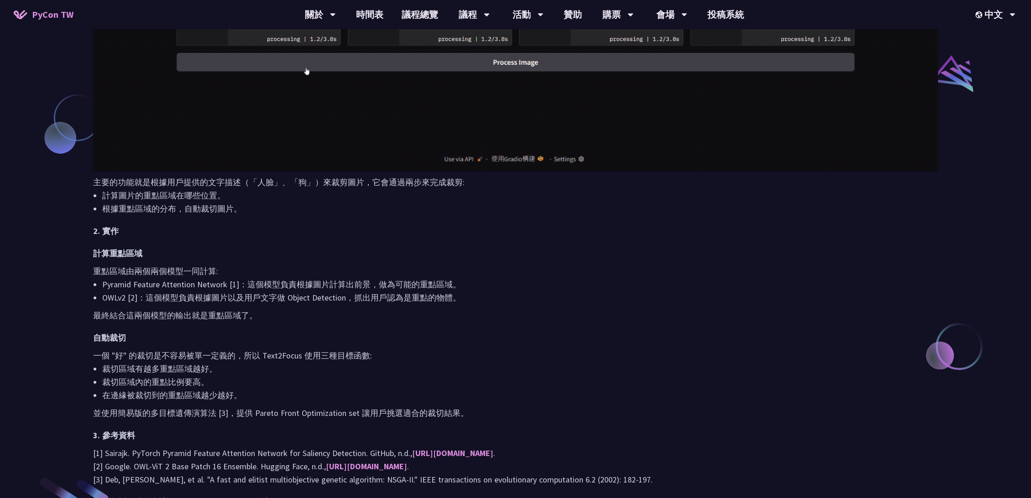
scroll to position [760, 0]
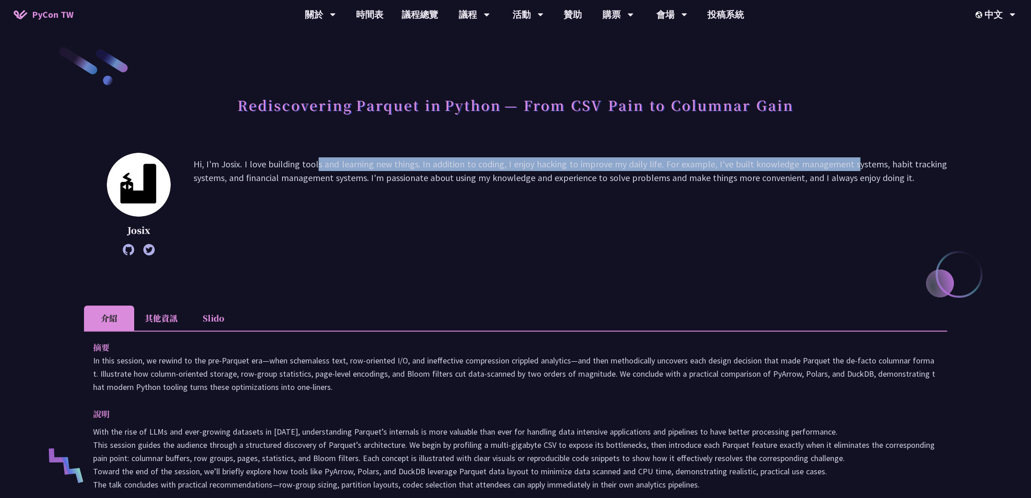
drag, startPoint x: 252, startPoint y: 165, endPoint x: 782, endPoint y: 156, distance: 530.2
click at [782, 156] on div "Josix Hi, I'm Josix. I love building tools and learning new things. In addition…" at bounding box center [515, 204] width 863 height 103
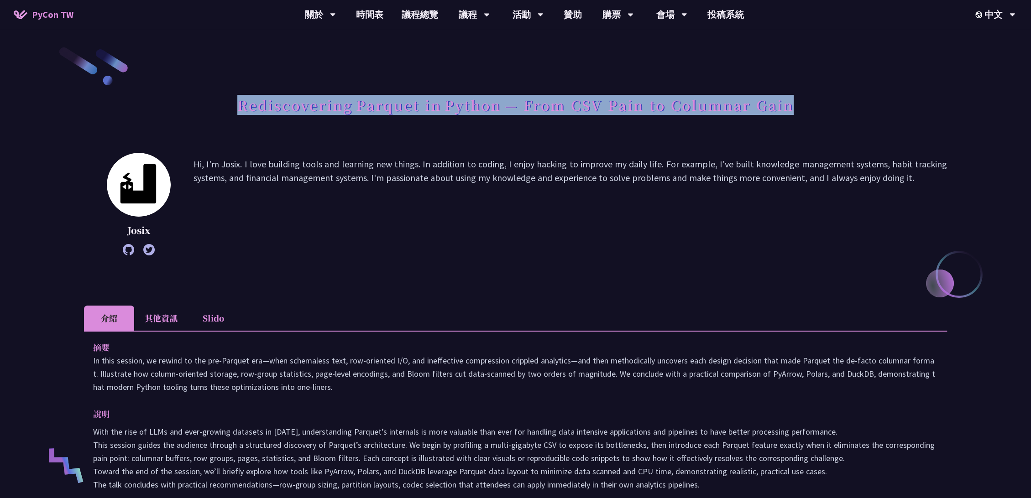
drag, startPoint x: 235, startPoint y: 102, endPoint x: 790, endPoint y: 111, distance: 554.4
click at [790, 111] on div "Rediscovering Parquet in Python — From CSV Pain to Columnar Gain" at bounding box center [515, 115] width 863 height 48
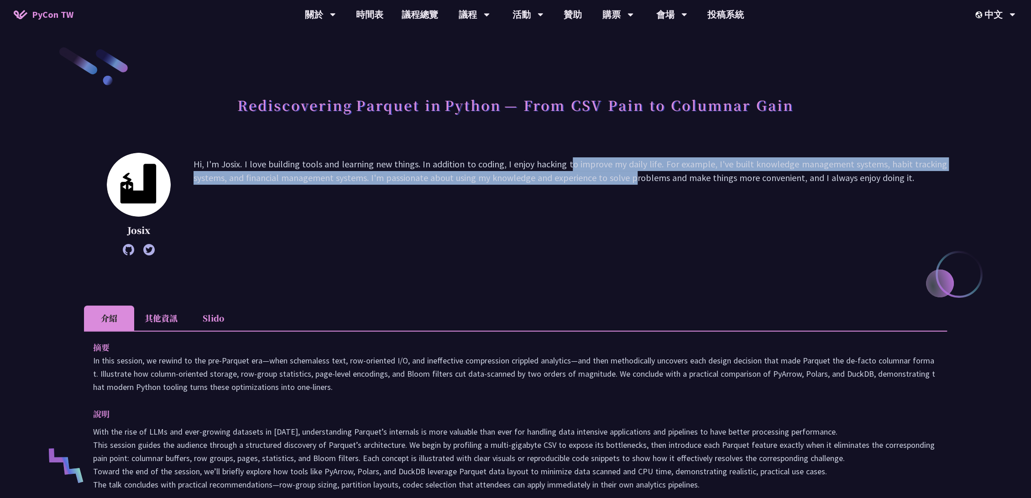
drag, startPoint x: 510, startPoint y: 170, endPoint x: 605, endPoint y: 288, distance: 151.3
click at [570, 178] on p "Hi, I'm Josix. I love building tools and learning new things. In addition to co…" at bounding box center [569, 204] width 753 height 94
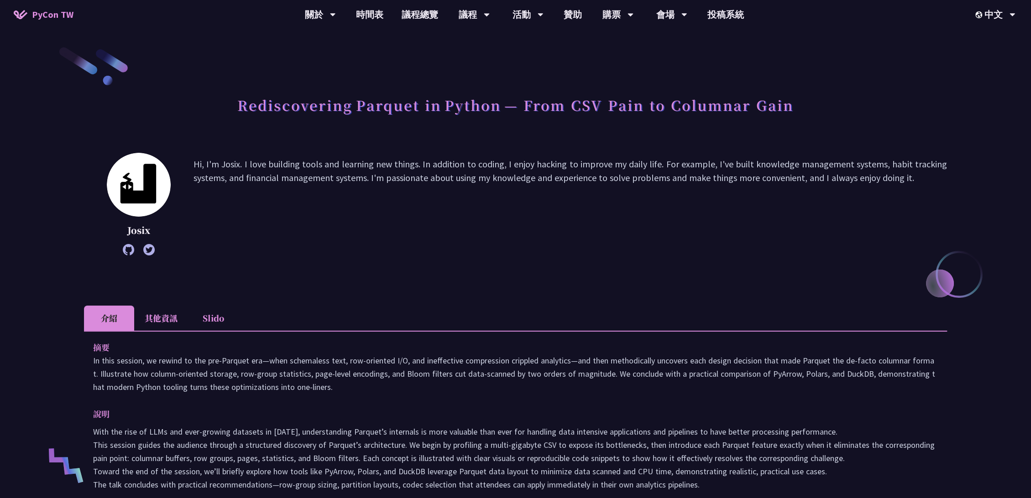
click at [590, 334] on div "摘要 In this session, we rewind to the pre‑Parquet era—when schemaless text, row‑…" at bounding box center [515, 422] width 863 height 183
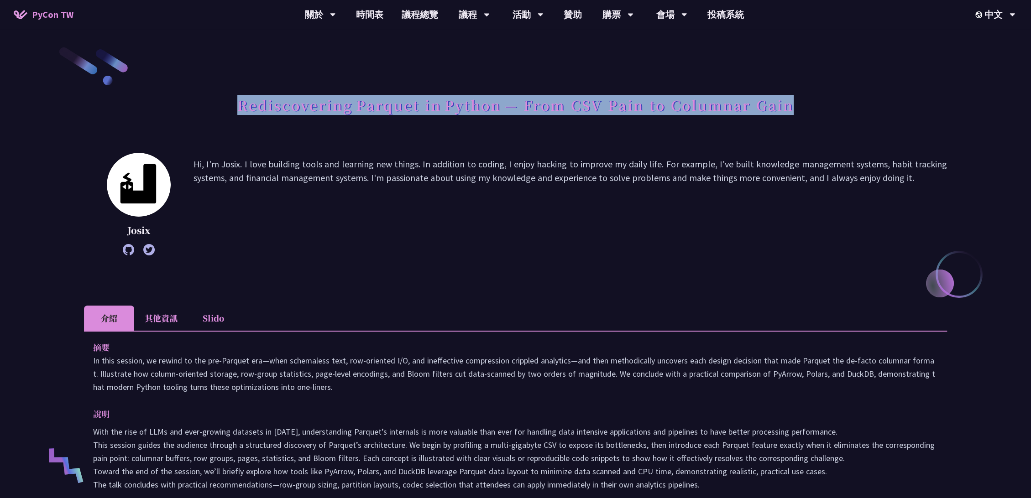
drag, startPoint x: 233, startPoint y: 105, endPoint x: 844, endPoint y: 116, distance: 611.5
click at [844, 116] on div "Rediscovering Parquet in Python — From CSV Pain to Columnar Gain" at bounding box center [515, 115] width 863 height 48
copy h1 "Rediscovering Parquet in Python — From CSV Pain to Columnar Gain"
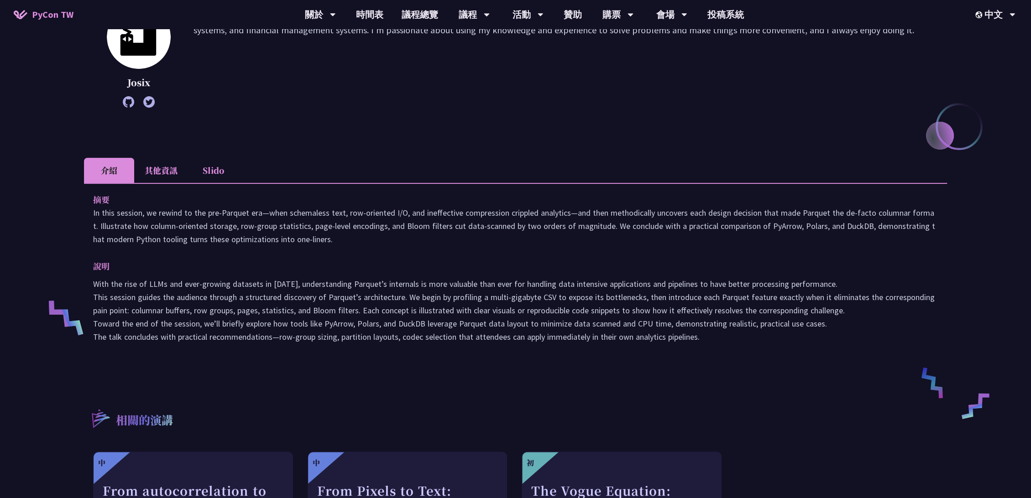
scroll to position [152, 0]
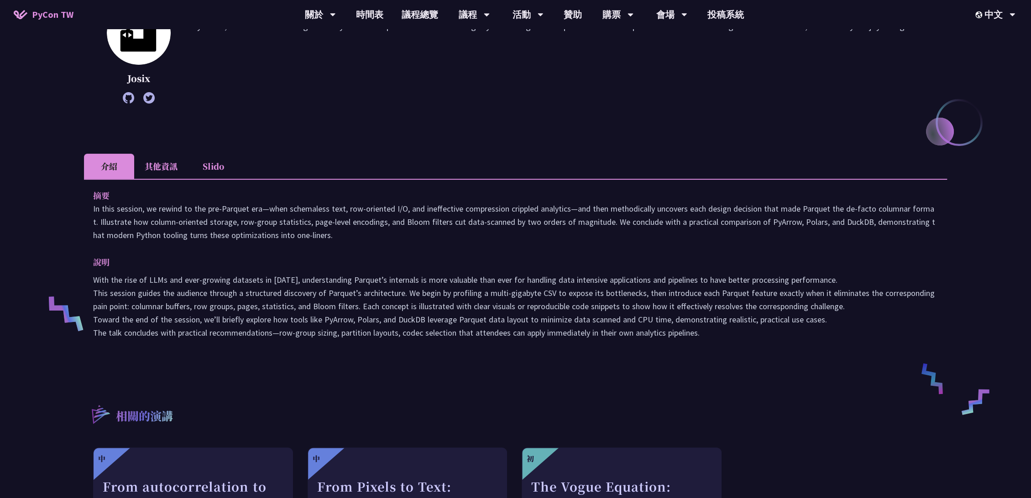
drag, startPoint x: 104, startPoint y: 204, endPoint x: 761, endPoint y: 335, distance: 669.9
click at [761, 335] on div "摘要 In this session, we rewind to the pre‑Parquet era—when schemaless text, row‑…" at bounding box center [515, 270] width 863 height 183
copy div "摘要 In this session, we rewind to the pre‑Parquet era—when schemaless text, row‑…"
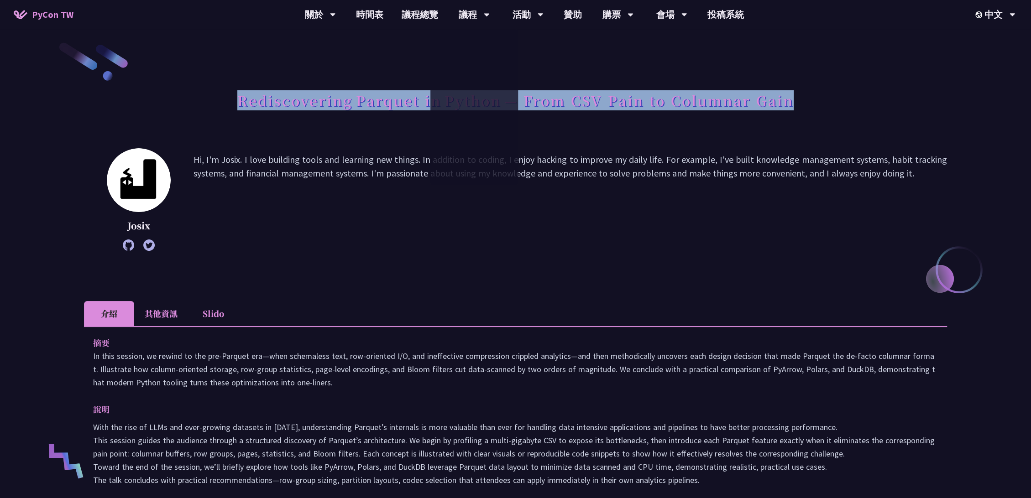
scroll to position [0, 0]
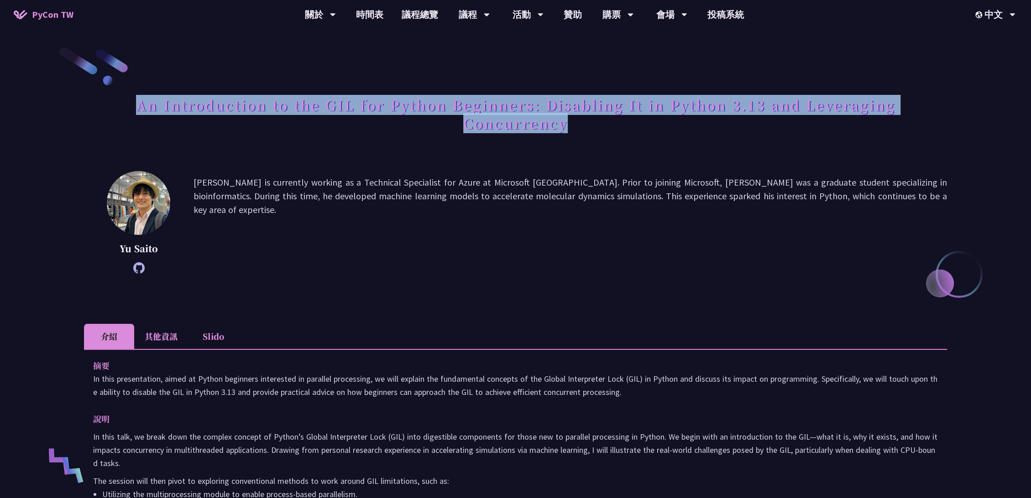
drag, startPoint x: 128, startPoint y: 104, endPoint x: 716, endPoint y: 126, distance: 588.1
click at [716, 126] on h1 "An Introduction to the GIL for Python Beginners: Disabling It in Python 3.13 an…" at bounding box center [515, 114] width 863 height 46
copy h1 "An Introduction to the GIL for Python Beginners: Disabling It in Python 3.13 an…"
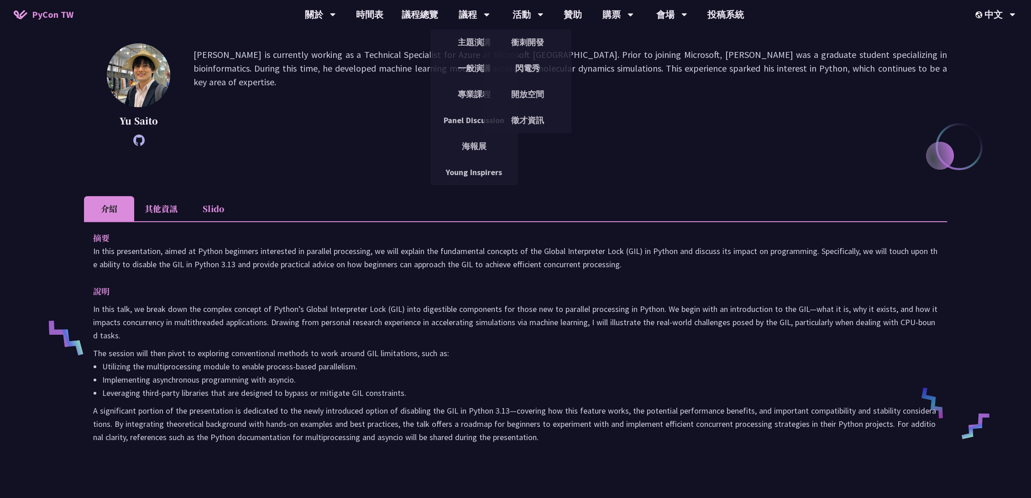
scroll to position [152, 0]
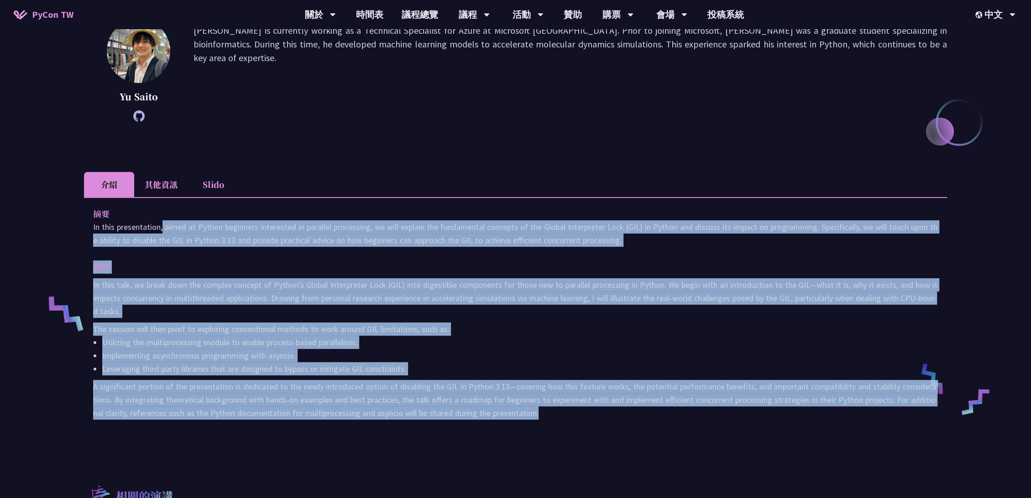
drag, startPoint x: 91, startPoint y: 220, endPoint x: 553, endPoint y: 412, distance: 499.7
click at [553, 412] on div "摘要 In this presentation, aimed at Python beginners interested in parallel proce…" at bounding box center [515, 319] width 863 height 245
copy div "In this presentation, aimed at Python beginners interested in parallel processi…"
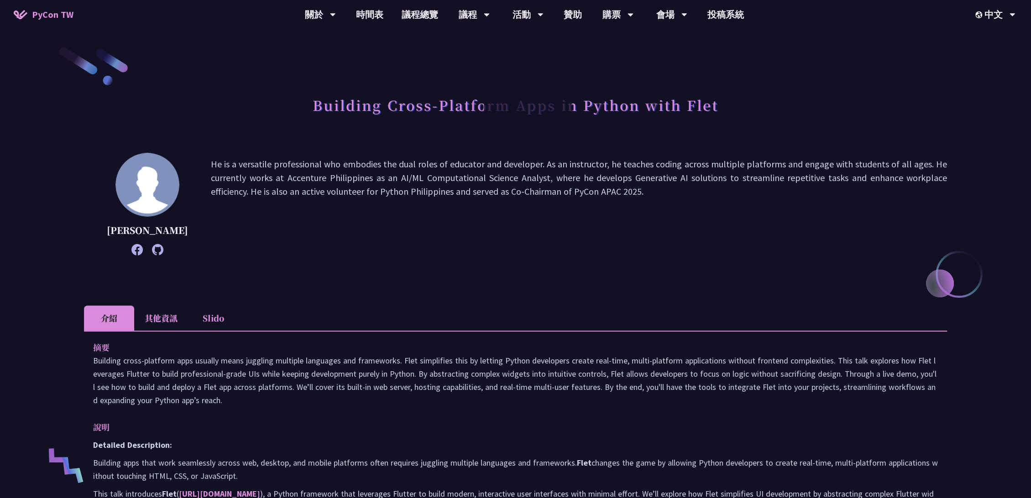
click at [526, 187] on p "He is a versatile professional who embodies the dual roles of educator and deve…" at bounding box center [579, 204] width 736 height 94
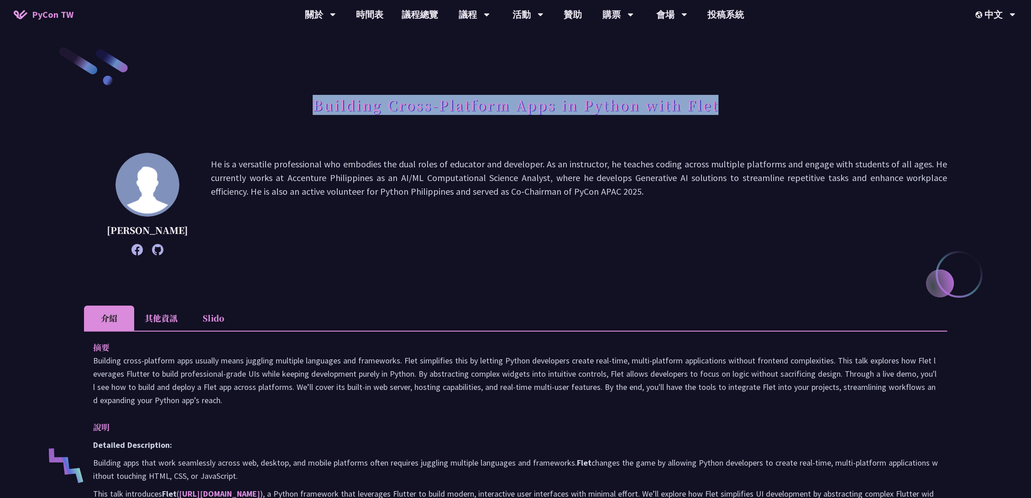
drag, startPoint x: 329, startPoint y: 102, endPoint x: 745, endPoint y: 100, distance: 416.6
click at [745, 100] on div "Building Cross-Platform Apps in Python with Flet" at bounding box center [515, 115] width 863 height 48
copy h1 "Building Cross-Platform Apps in Python with Flet"
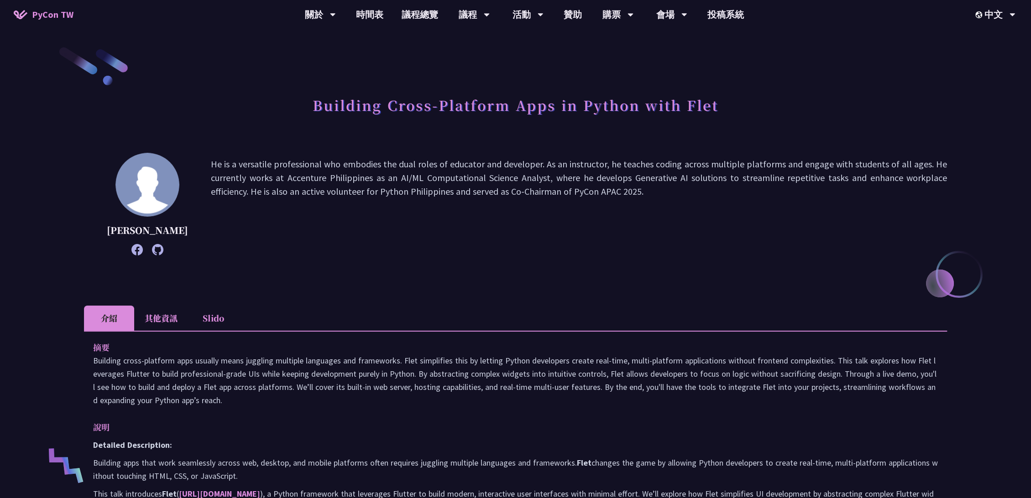
click at [352, 362] on p "Building cross-platform apps usually means juggling multiple languages and fram…" at bounding box center [515, 380] width 845 height 53
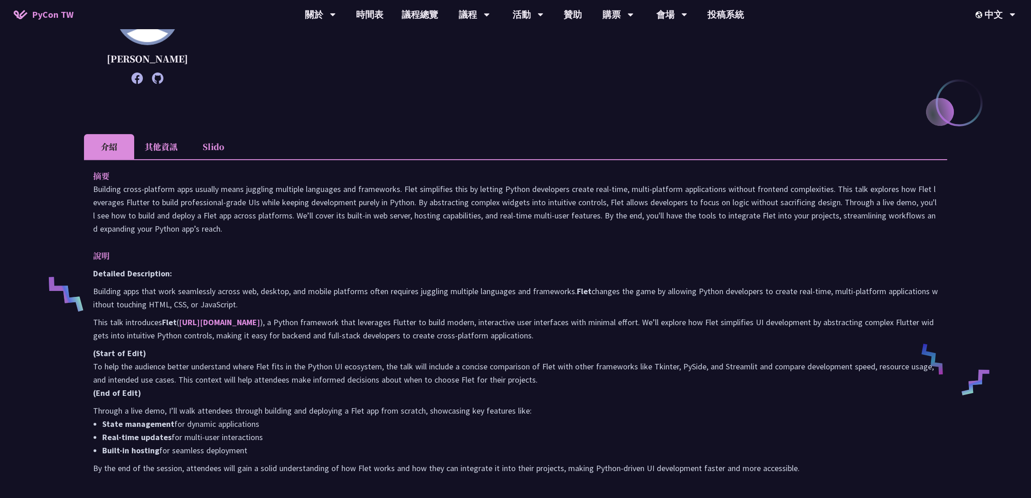
scroll to position [203, 0]
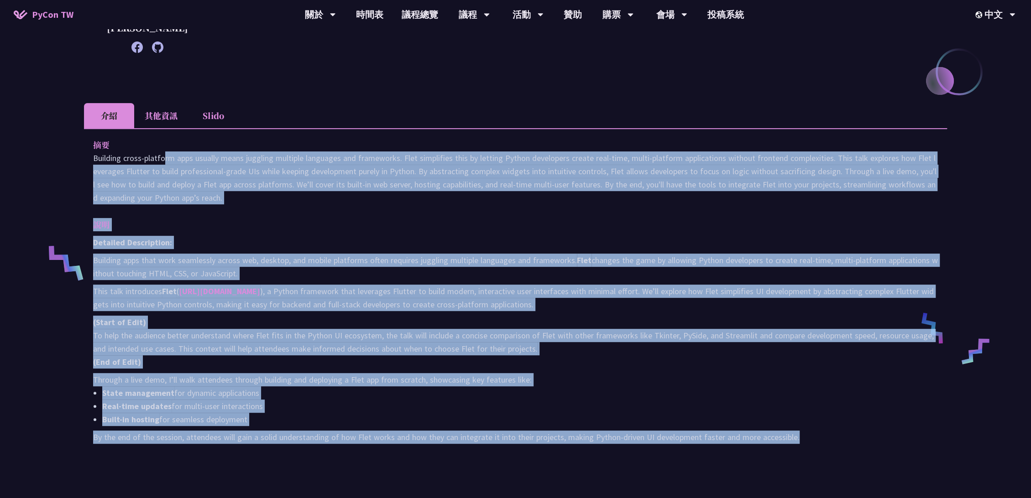
drag, startPoint x: 89, startPoint y: 159, endPoint x: 825, endPoint y: 447, distance: 790.2
click at [825, 447] on div "摘要 Building cross-platform apps usually means juggling multiple languages and f…" at bounding box center [515, 297] width 863 height 339
copy div "Loremips dolor-sitametc adip elitsed doeiu temporin utlabore etdolorem ali enim…"
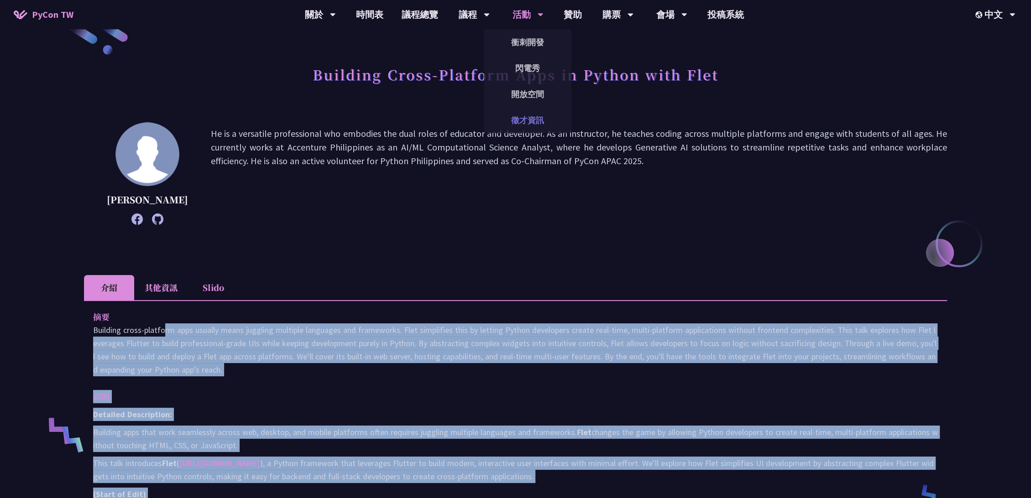
scroll to position [0, 0]
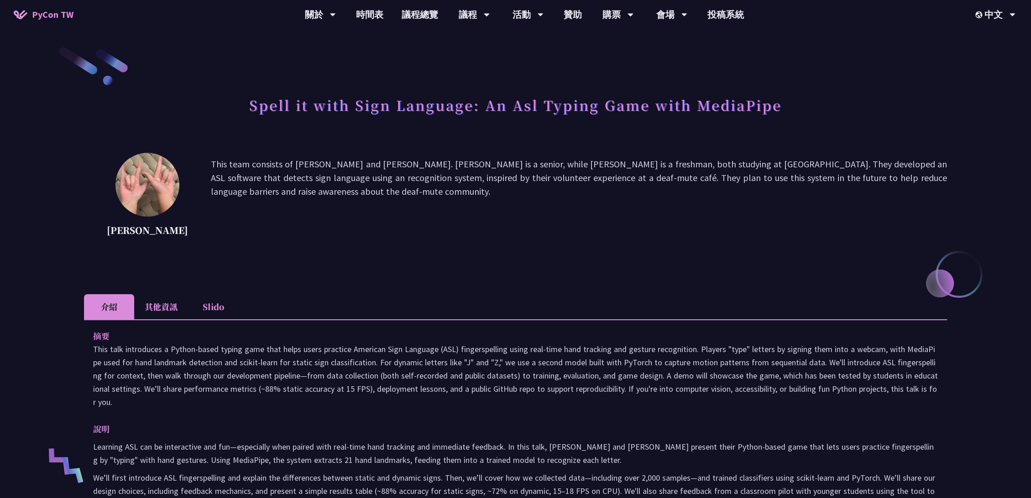
drag, startPoint x: 331, startPoint y: 208, endPoint x: 242, endPoint y: 108, distance: 133.8
click at [242, 108] on div "Spell it with Sign Language: An Asl Typing Game with MediaPipe Ethan Chang This…" at bounding box center [515, 450] width 863 height 808
drag, startPoint x: 244, startPoint y: 117, endPoint x: 249, endPoint y: 99, distance: 18.0
click at [245, 116] on div "Spell it with Sign Language: An Asl Typing Game with MediaPipe" at bounding box center [515, 115] width 863 height 48
click at [229, 120] on div "Spell it with Sign Language: An Asl Typing Game with MediaPipe" at bounding box center [515, 115] width 863 height 48
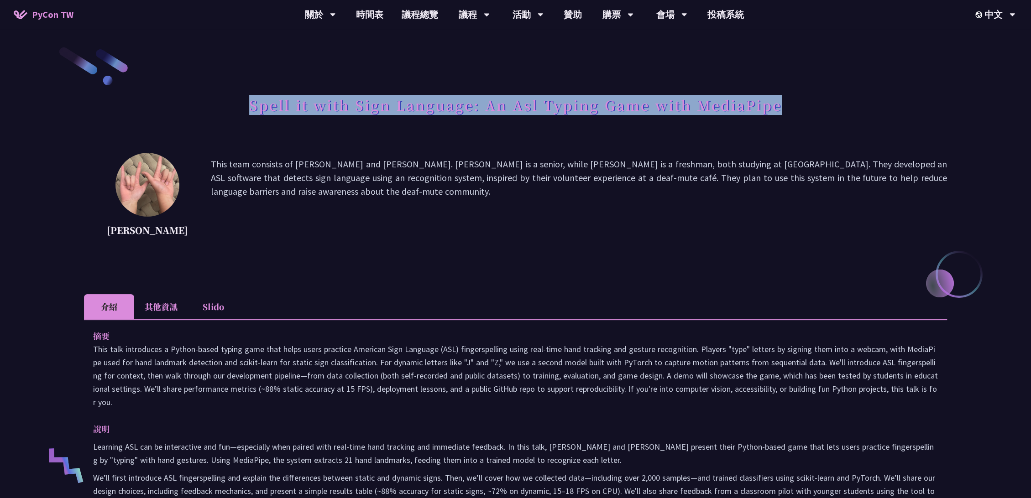
drag, startPoint x: 243, startPoint y: 104, endPoint x: 793, endPoint y: 105, distance: 550.7
click at [793, 105] on div "Spell it with Sign Language: An Asl Typing Game with MediaPipe" at bounding box center [515, 115] width 863 height 48
copy h1 "Spell it with Sign Language: An Asl Typing Game with MediaPipe"
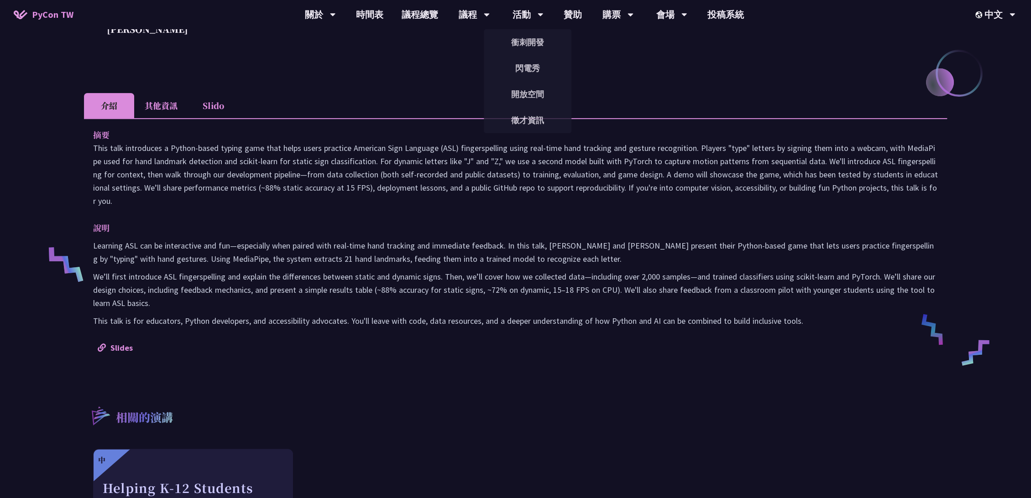
scroll to position [203, 0]
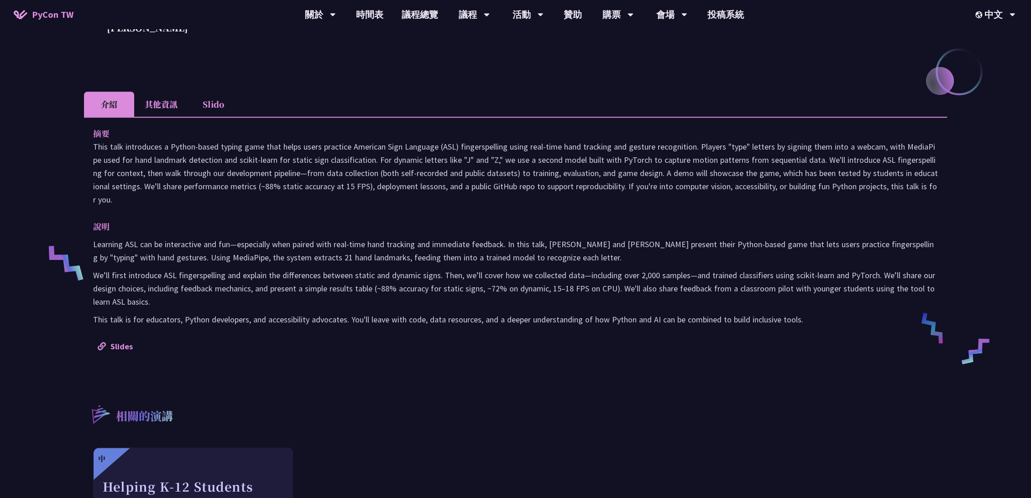
drag, startPoint x: 115, startPoint y: 166, endPoint x: 803, endPoint y: 309, distance: 703.2
click at [803, 309] on div "摘要 說明 Learning ASL can be interactive and fun—especially when paired with real-…" at bounding box center [515, 239] width 863 height 245
copy div "摘要 This talk introduces a Python-based typing game that helps users practice Am…"
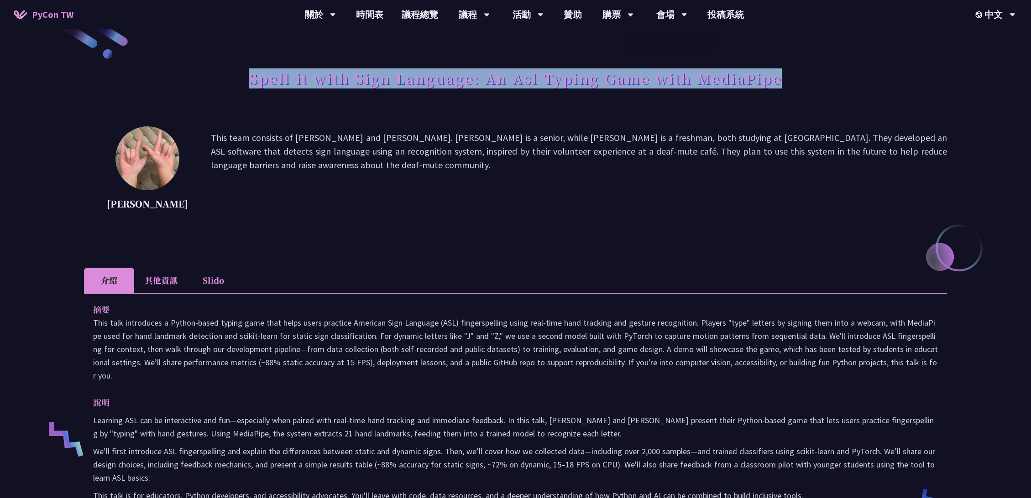
scroll to position [0, 0]
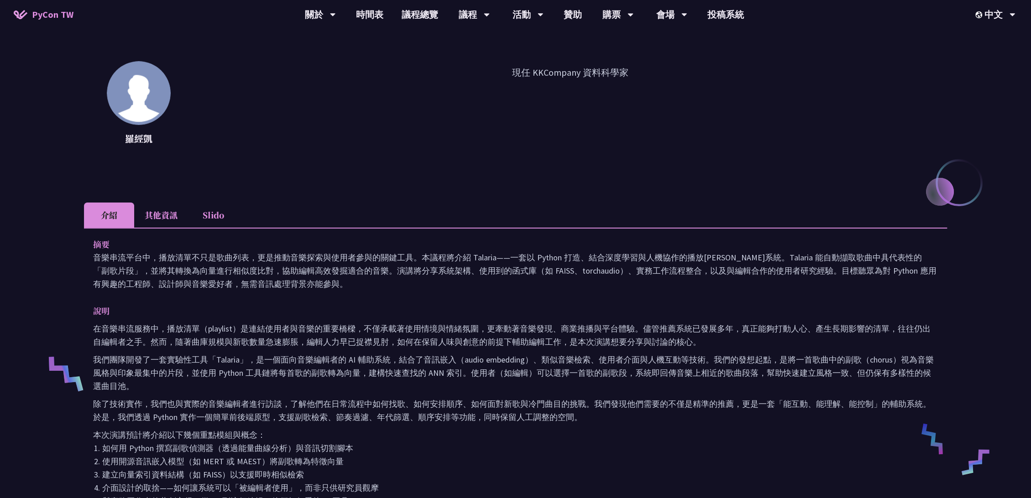
scroll to position [101, 0]
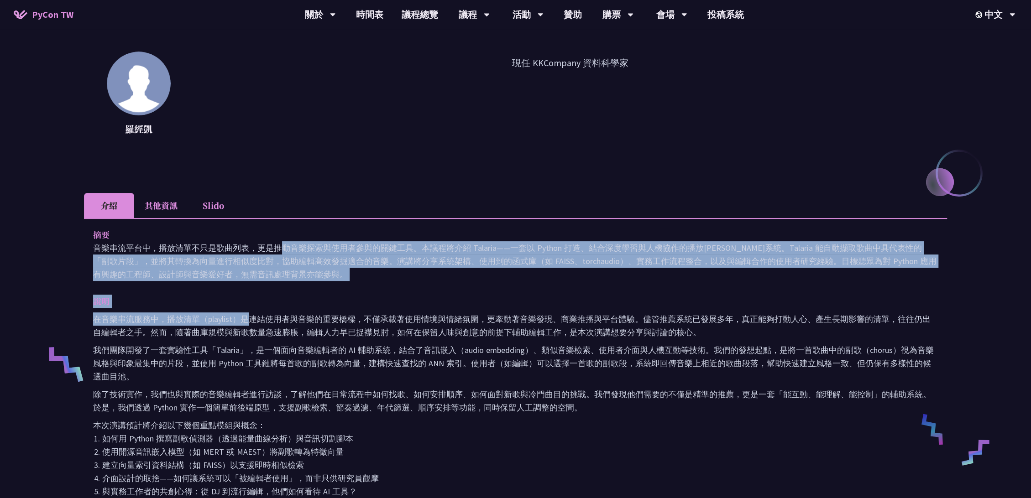
drag, startPoint x: 107, startPoint y: 250, endPoint x: 246, endPoint y: 314, distance: 153.9
click at [246, 314] on div "摘要 音樂串流平台中，播放清單不只是歌曲列表，更是推動音樂探索與使用者參與的關鍵工具。本議程將介紹 Talaria——一套以 Python 打造、結合深度學習…" at bounding box center [515, 387] width 863 height 339
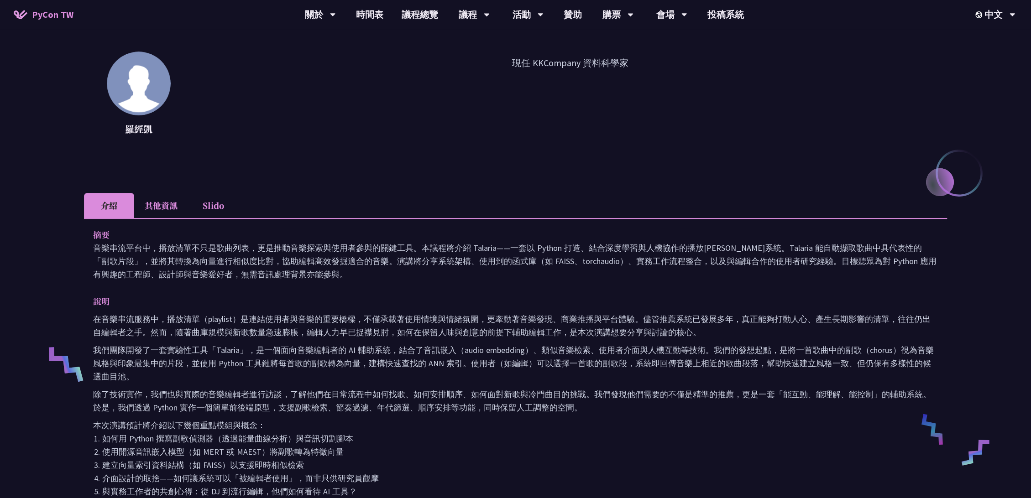
click at [256, 323] on p "在音樂串流服務中，播放清單（playlist）是連結使用者與音樂的重要橋樑，不僅承載著使用情境與情緒氛圍，更牽動著音樂發現、商業推播與平台體驗。儘管推薦系統已…" at bounding box center [515, 326] width 845 height 26
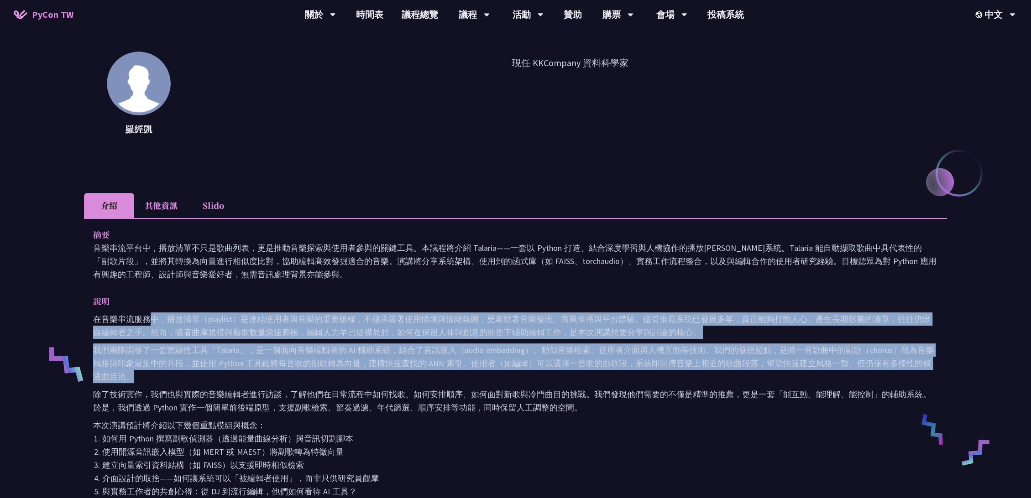
drag, startPoint x: 273, startPoint y: 335, endPoint x: 334, endPoint y: 376, distance: 73.3
click at [334, 376] on div "在音樂串流服務中，播放清單（playlist）是連結使用者與音樂的重要橋樑，不僅承載著使用情境與情緒氛圍，更牽動著音樂發現、商業推播與平台體驗。儘管推薦系統已…" at bounding box center [515, 423] width 845 height 221
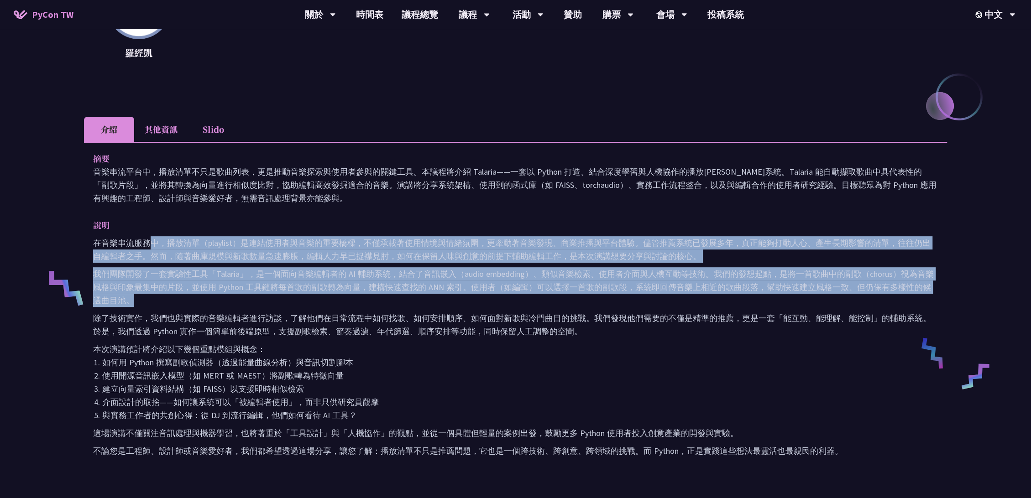
scroll to position [203, 0]
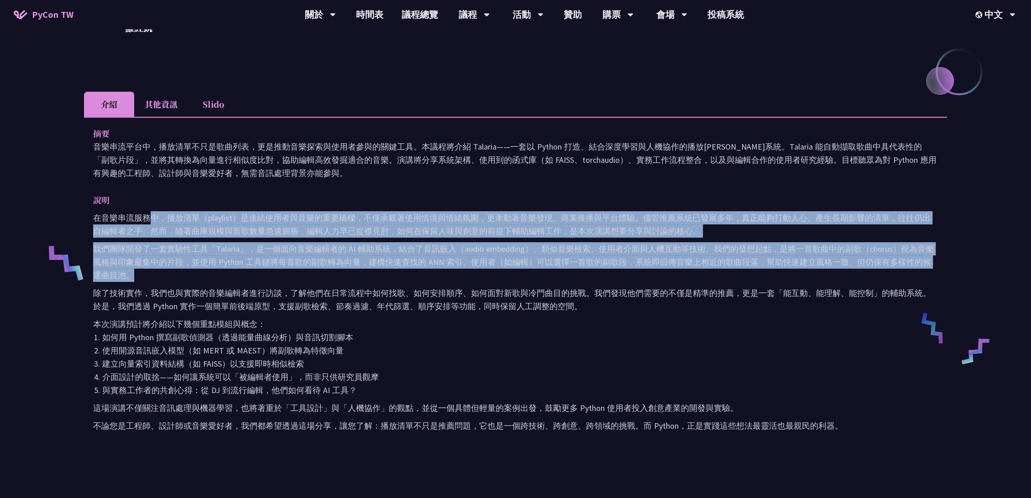
click at [196, 267] on p "我們團隊開發了一套實驗性工具「Talaria」，是一個面向音樂編輯者的 AI 輔助系統，結合了音訊嵌入（audio embedding）、類似音樂檢索、使用者…" at bounding box center [515, 262] width 845 height 40
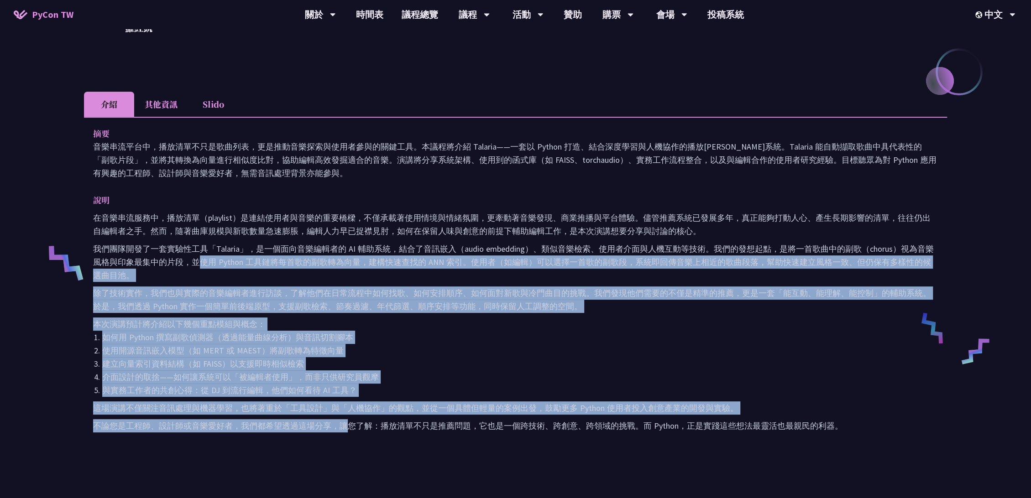
drag, startPoint x: 193, startPoint y: 258, endPoint x: 349, endPoint y: 426, distance: 229.5
click at [349, 426] on div "在音樂串流服務中，播放清單（playlist）是連結使用者與音樂的重要橋樑，不僅承載著使用情境與情緒氛圍，更牽動著音樂發現、商業推播與平台體驗。儘管推薦系統已…" at bounding box center [515, 321] width 845 height 221
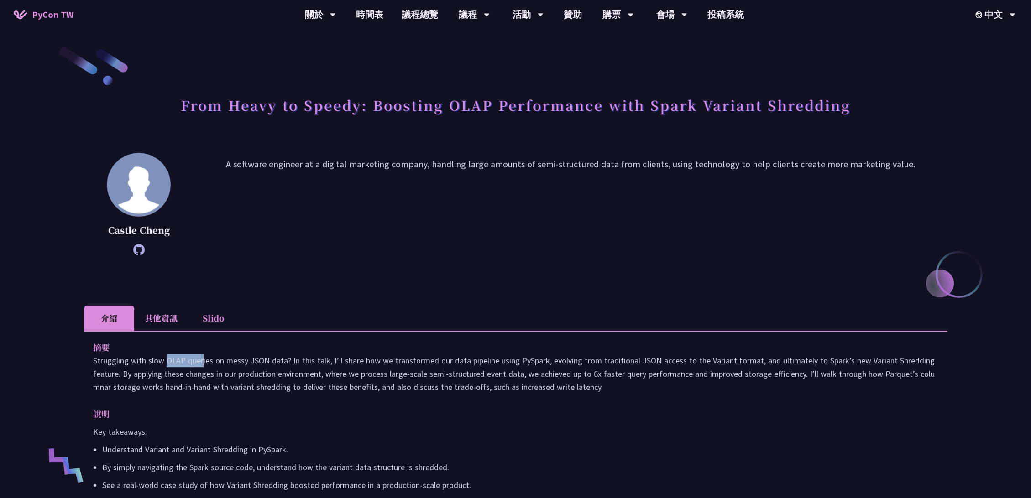
drag, startPoint x: 90, startPoint y: 359, endPoint x: 122, endPoint y: 367, distance: 32.9
click at [122, 367] on div "摘要 Struggling with slow OLAP queries on messy JSON data? In this talk, I’ll sha…" at bounding box center [515, 432] width 863 height 202
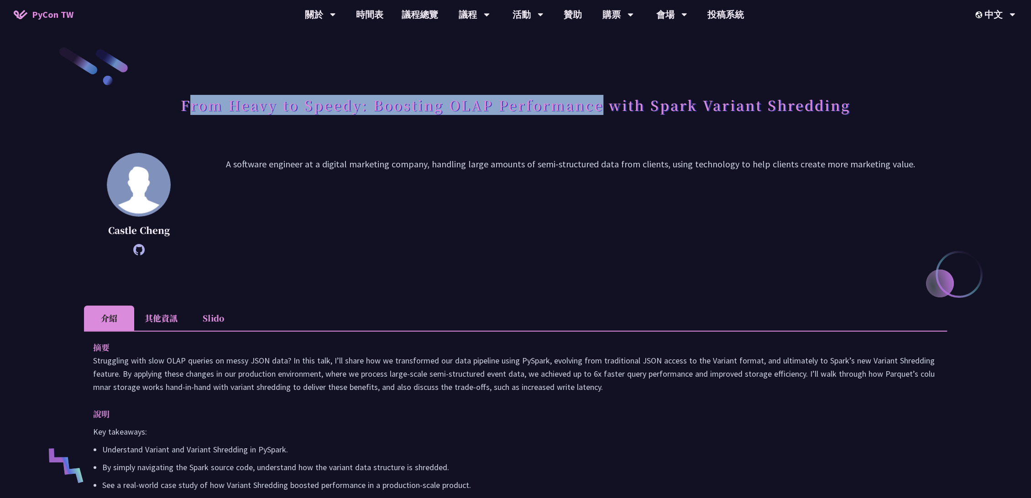
drag, startPoint x: 188, startPoint y: 103, endPoint x: 600, endPoint y: 123, distance: 412.5
click at [600, 123] on div "From Heavy to Speedy: Boosting OLAP Performance with Spark Variant Shredding" at bounding box center [515, 115] width 863 height 48
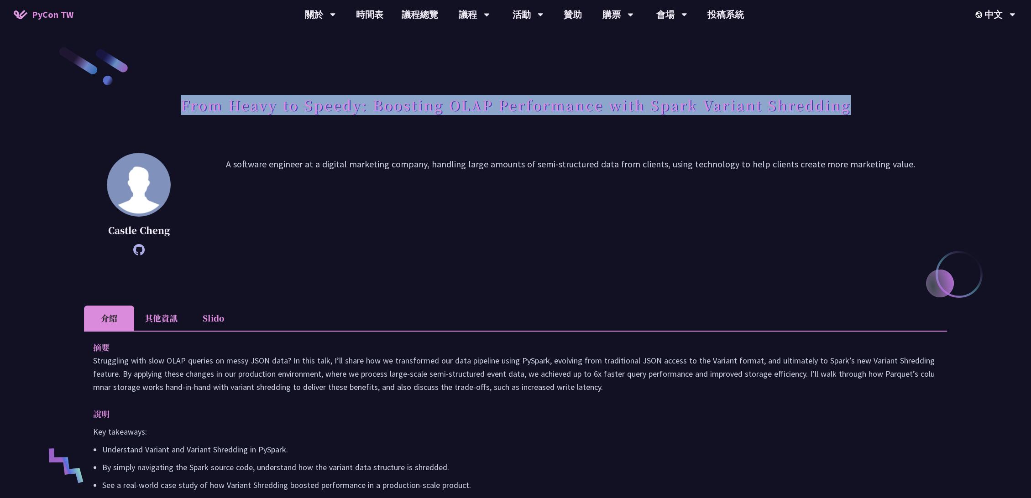
drag, startPoint x: 860, startPoint y: 108, endPoint x: 181, endPoint y: 97, distance: 679.0
click at [181, 97] on div "From Heavy to Speedy: Boosting OLAP Performance with Spark Variant Shredding" at bounding box center [515, 115] width 863 height 48
copy h1 "From Heavy to Speedy: Boosting OLAP Performance with Spark Variant Shredding"
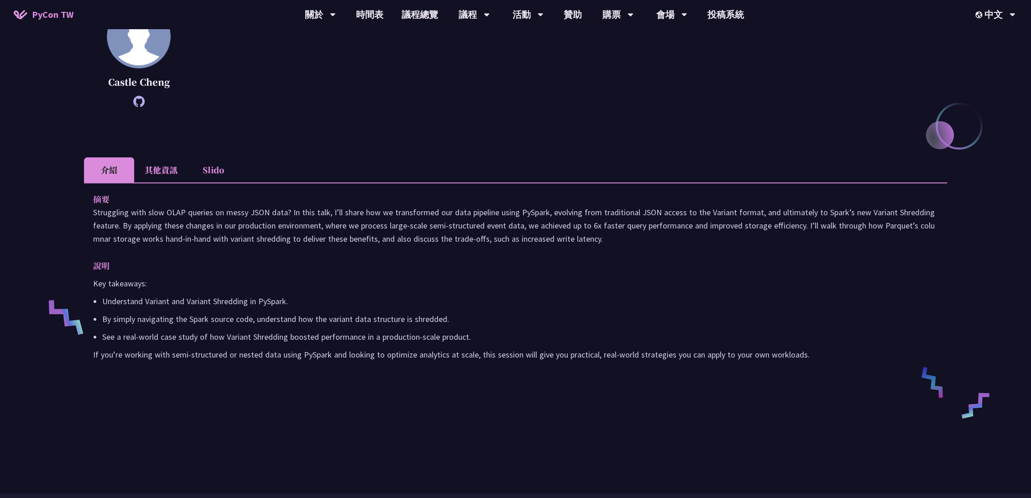
scroll to position [152, 0]
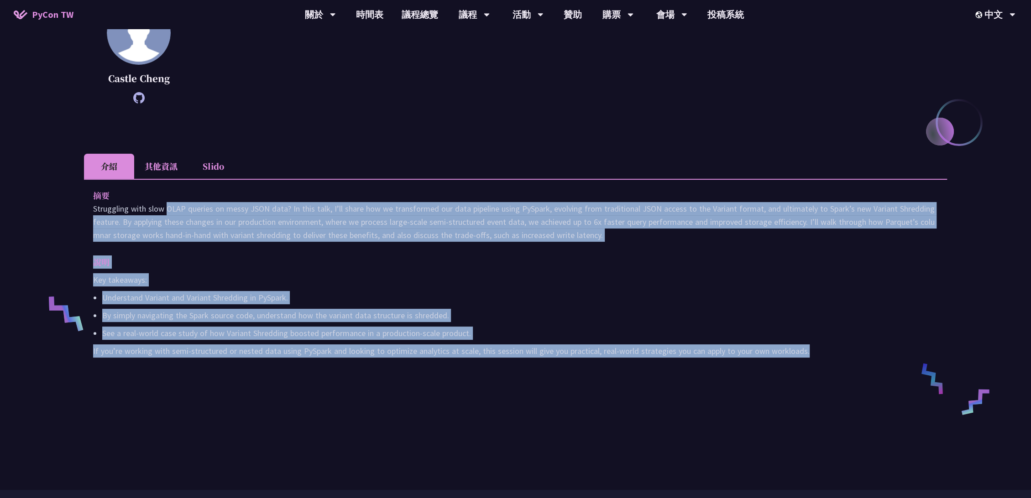
drag, startPoint x: 90, startPoint y: 207, endPoint x: 888, endPoint y: 352, distance: 811.1
click at [888, 352] on div "摘要 Struggling with slow OLAP queries on messy JSON data? In this talk, I’ll sha…" at bounding box center [515, 280] width 863 height 202
copy div "Loremipsum dolo sita CONS adipisc el seddo EIUS temp? In utla etdo, M’al enima …"
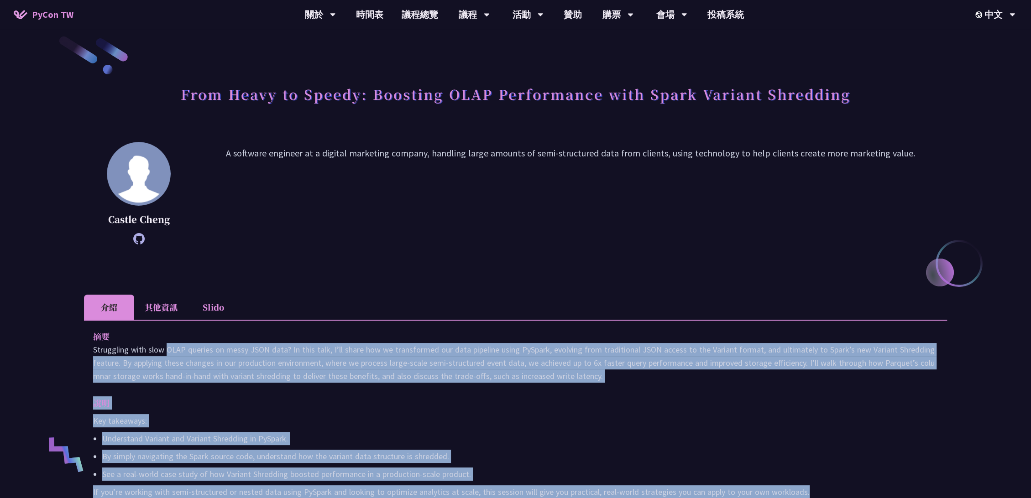
scroll to position [0, 0]
